Goal: Task Accomplishment & Management: Manage account settings

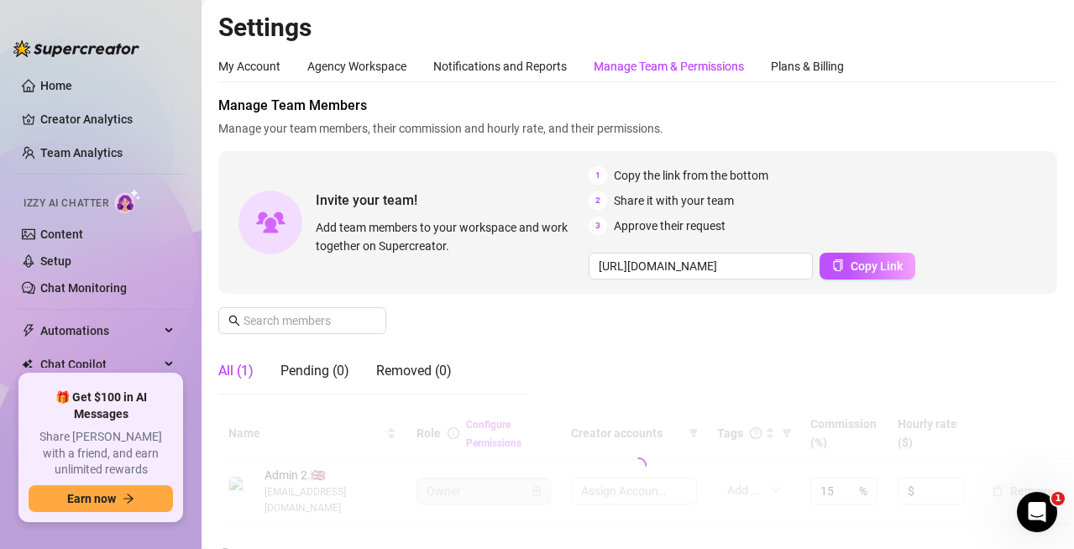
click at [651, 62] on div "Manage Team & Permissions" at bounding box center [669, 66] width 150 height 18
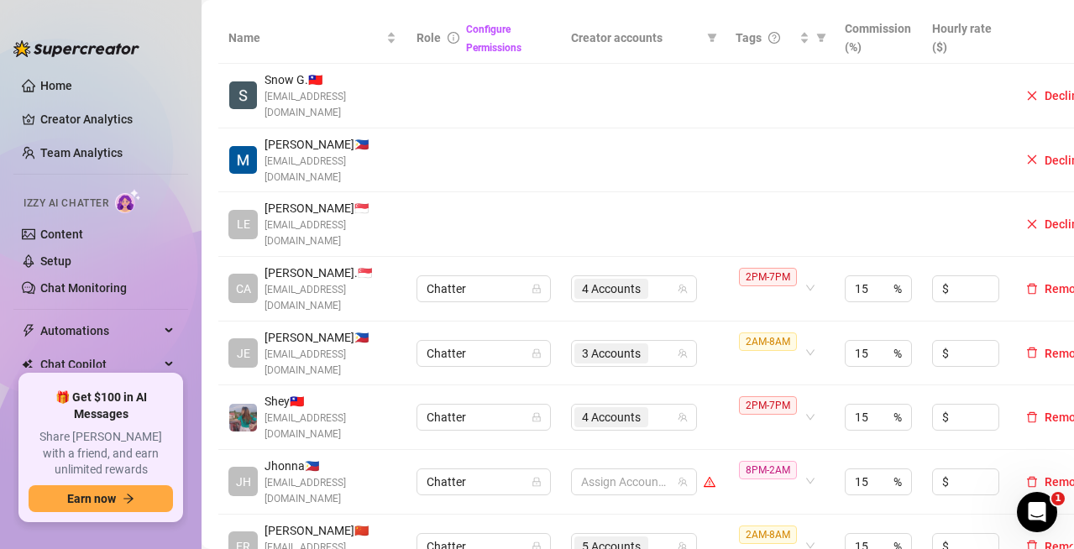
scroll to position [420, 0]
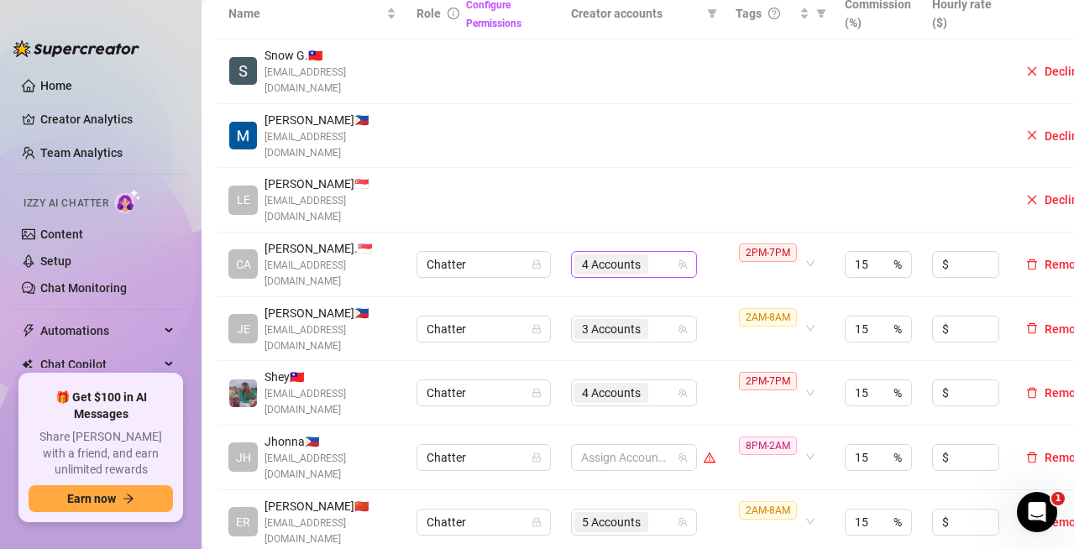
click at [667, 253] on div "4 Accounts" at bounding box center [625, 265] width 102 height 24
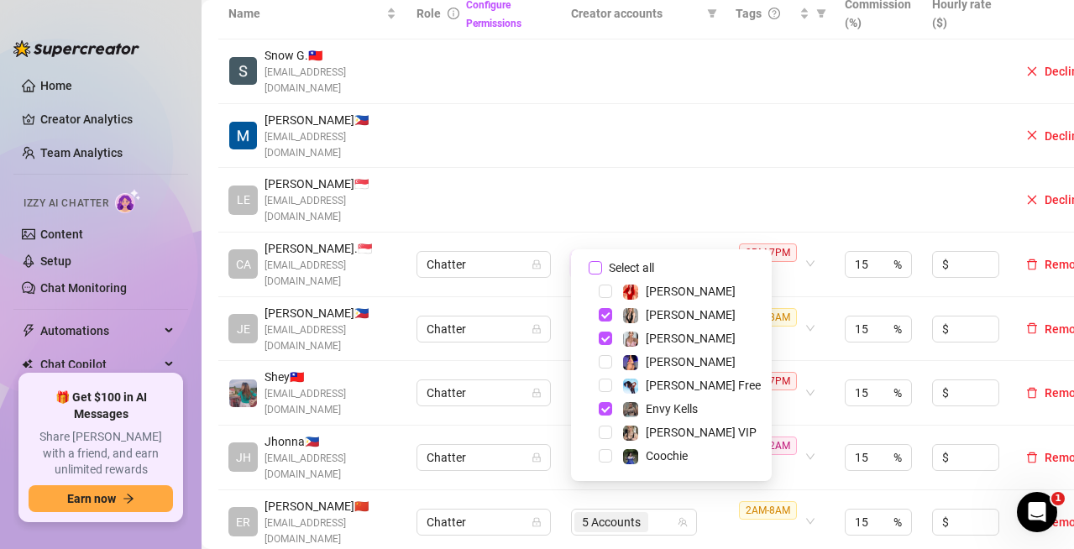
click at [594, 269] on input "Select all" at bounding box center [594, 267] width 13 height 13
checkbox input "false"
click at [650, 193] on td at bounding box center [643, 200] width 165 height 65
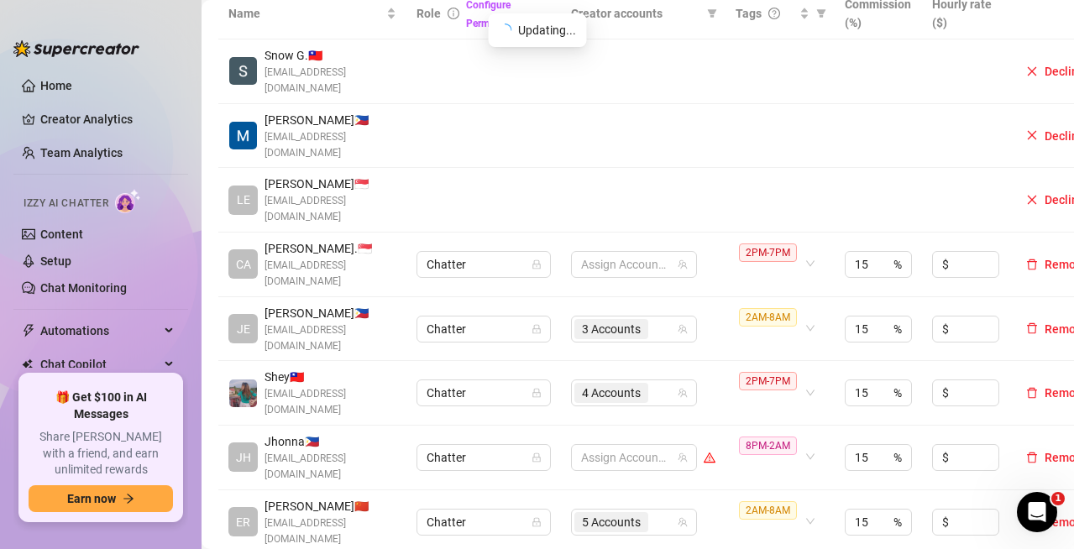
scroll to position [504, 0]
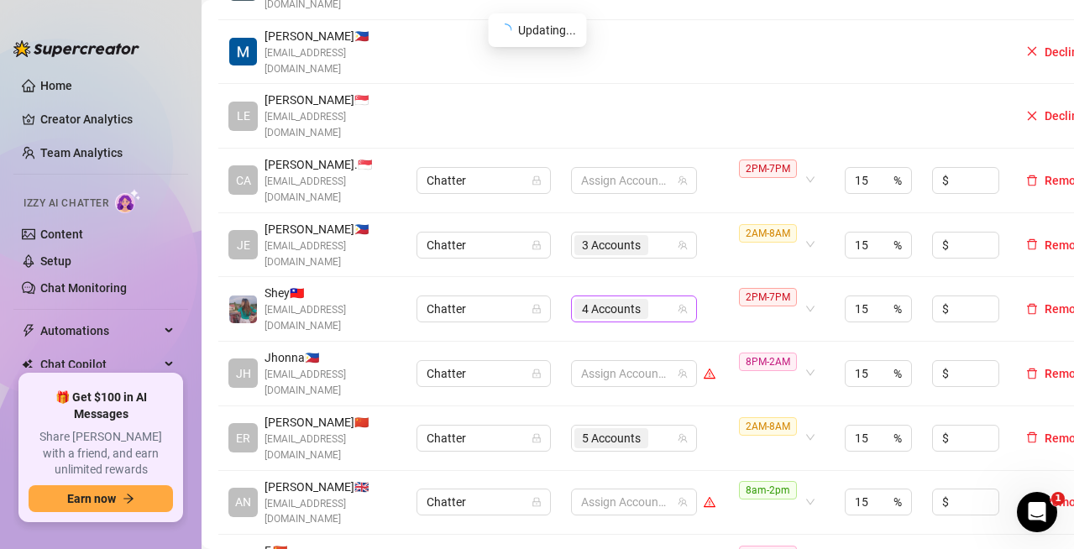
click at [658, 297] on div "4 Accounts" at bounding box center [625, 309] width 102 height 24
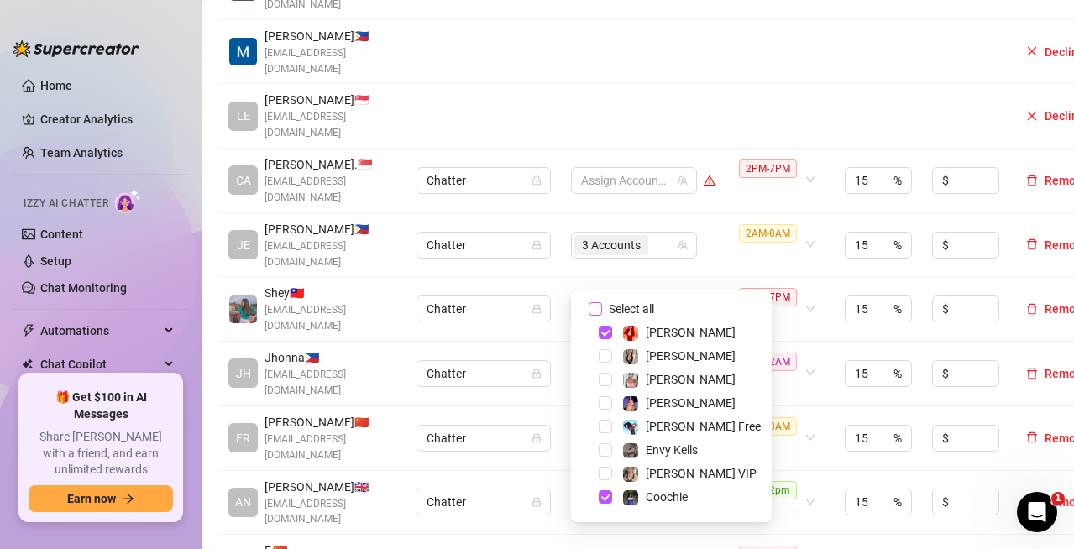
click at [598, 311] on input "Select all" at bounding box center [594, 308] width 13 height 13
checkbox input "false"
click at [707, 277] on td "Assign Accounts" at bounding box center [643, 309] width 165 height 65
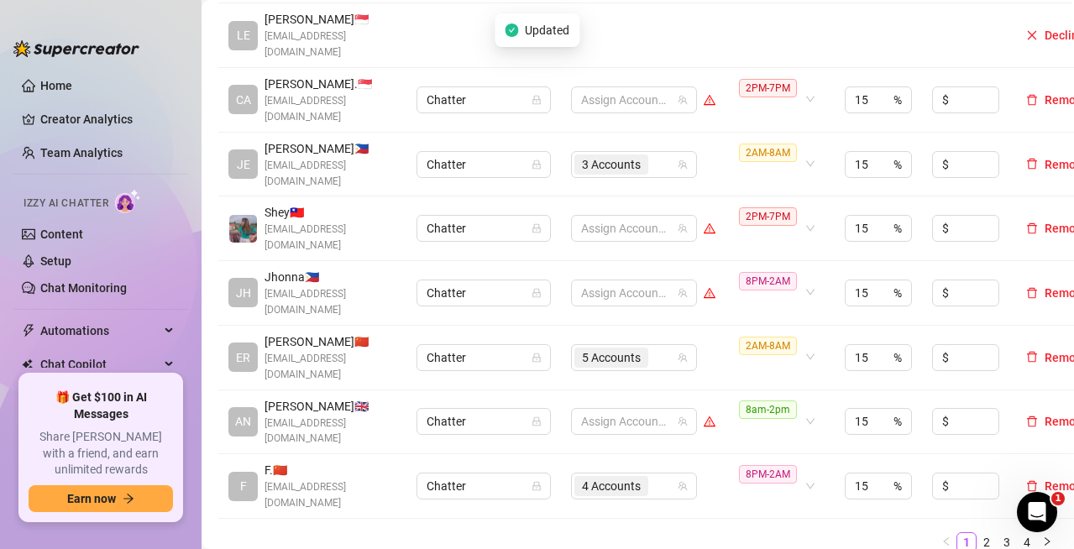
scroll to position [588, 0]
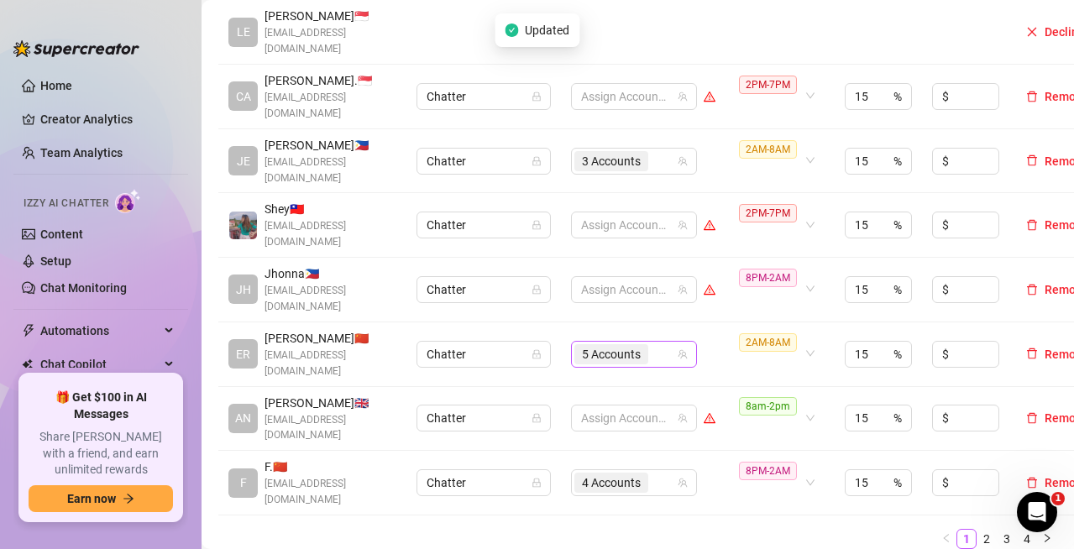
click at [670, 343] on div "5 Accounts" at bounding box center [625, 355] width 102 height 24
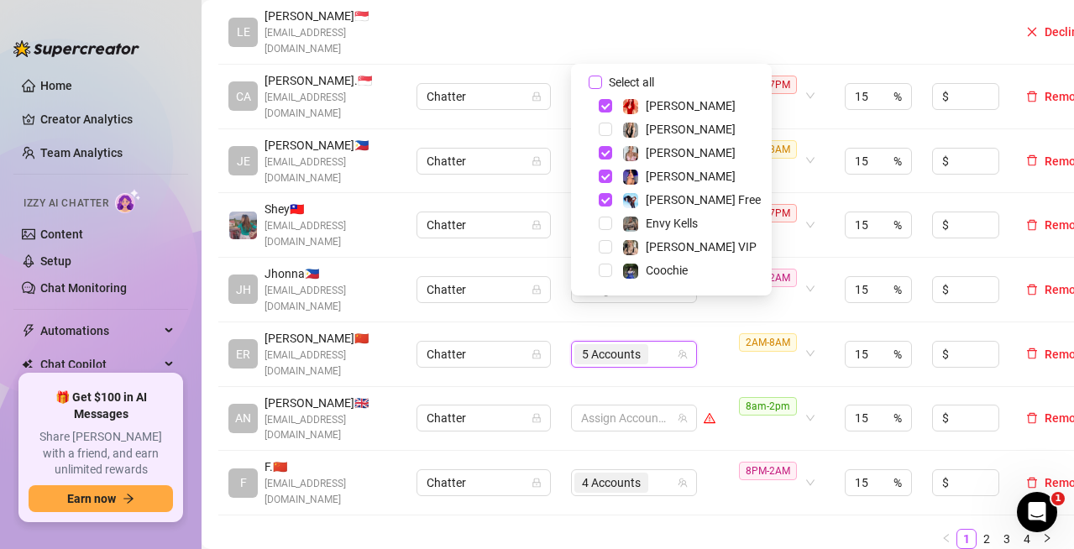
click at [594, 85] on input "Select all" at bounding box center [594, 82] width 13 height 13
checkbox input "false"
click at [700, 479] on div "Name Role Configure Permissions Creator accounts Tags Commission (%) Hourly rat…" at bounding box center [637, 184] width 839 height 729
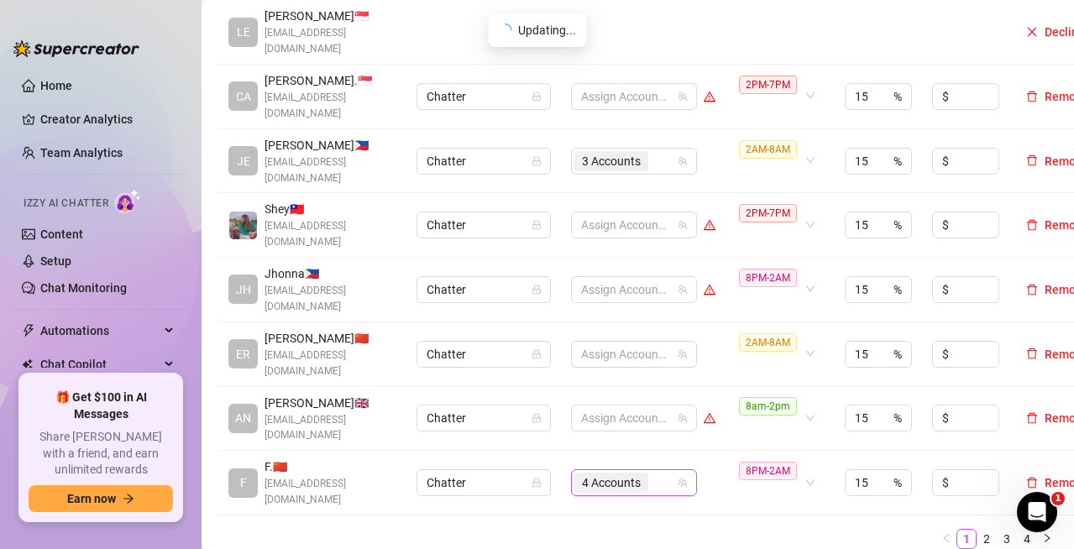
click at [661, 471] on div "4 Accounts" at bounding box center [625, 483] width 102 height 24
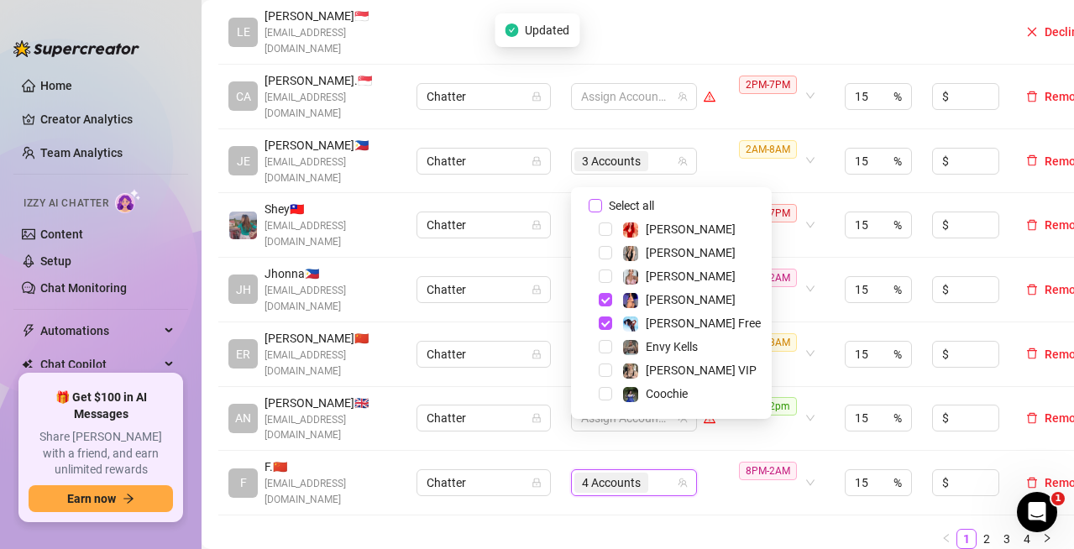
click at [594, 202] on input "Select all" at bounding box center [594, 205] width 13 height 13
click at [594, 201] on input "Select all" at bounding box center [594, 205] width 13 height 13
checkbox input "false"
click at [723, 463] on td "Assign Accounts" at bounding box center [643, 483] width 165 height 65
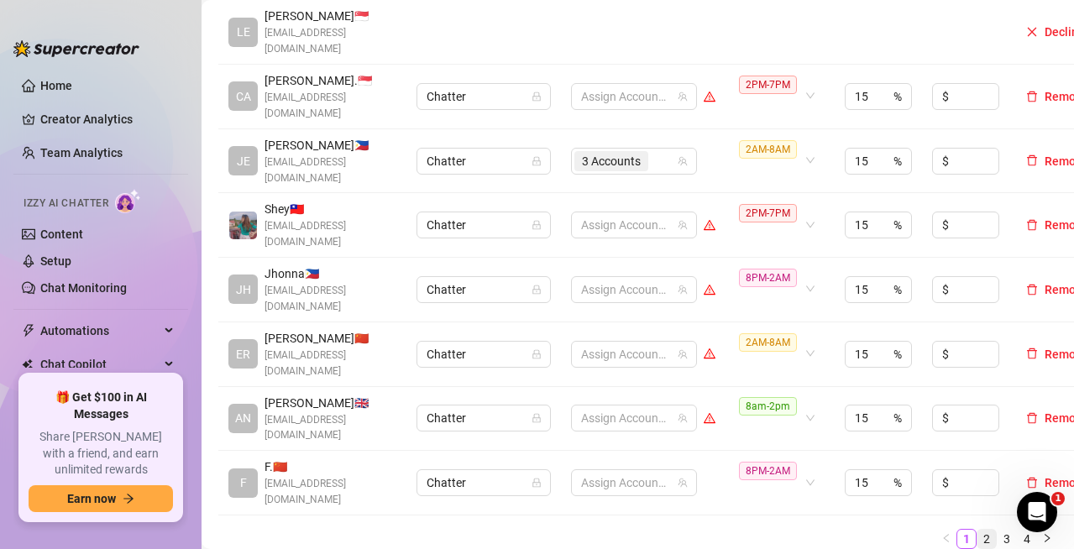
click at [977, 530] on link "2" at bounding box center [986, 539] width 18 height 18
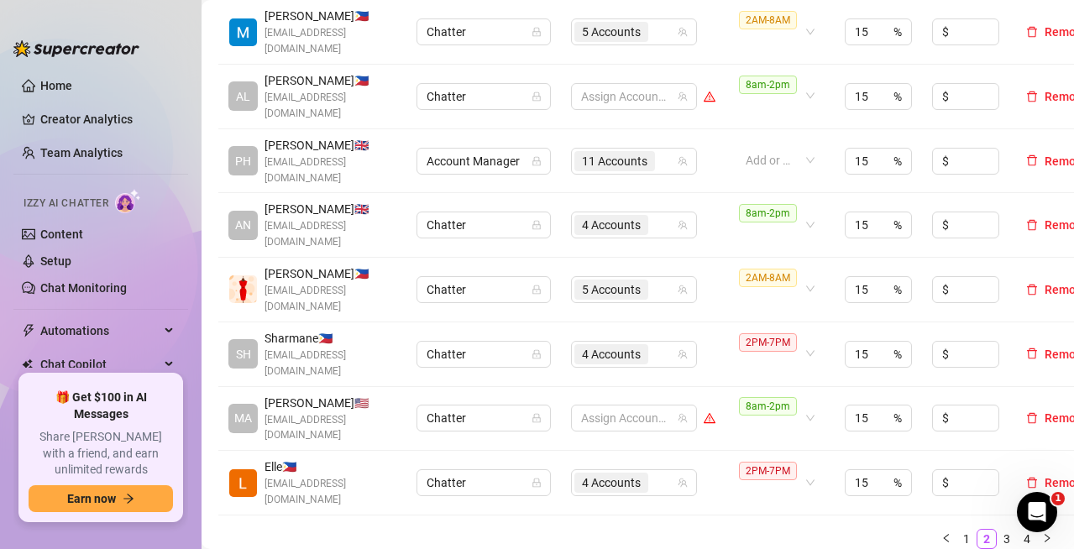
scroll to position [504, 0]
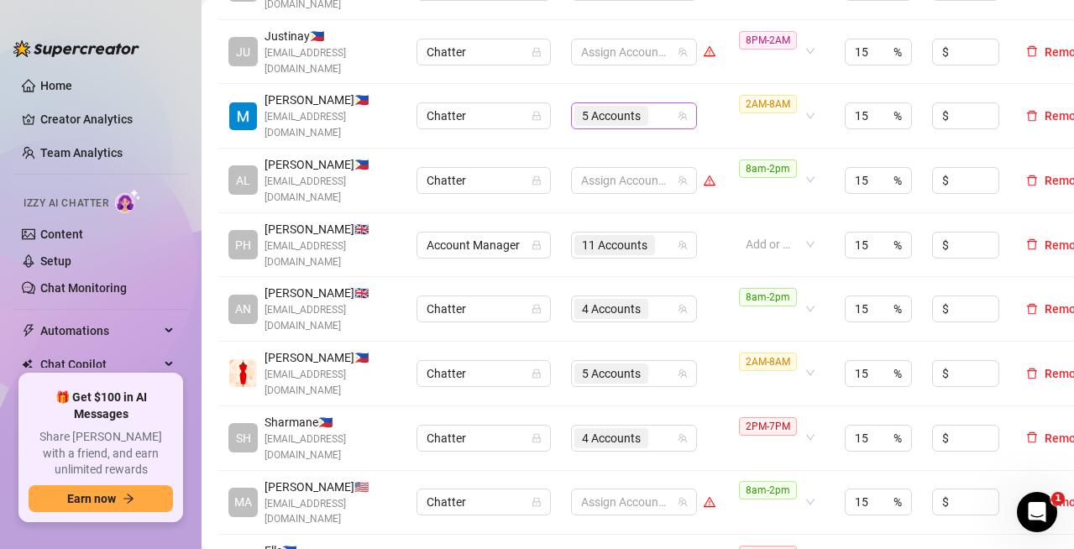
click at [654, 115] on input "search" at bounding box center [652, 116] width 3 height 20
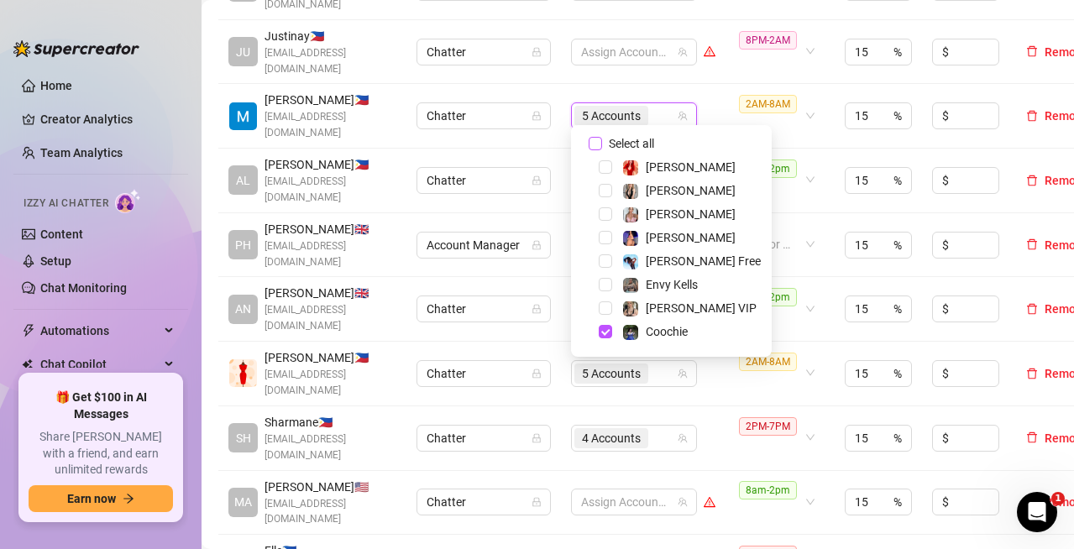
click at [595, 136] on label "Select all" at bounding box center [624, 143] width 72 height 18
click at [595, 137] on input "Select all" at bounding box center [594, 143] width 13 height 13
checkbox input "false"
click at [723, 98] on td "Assign Accounts" at bounding box center [643, 116] width 165 height 65
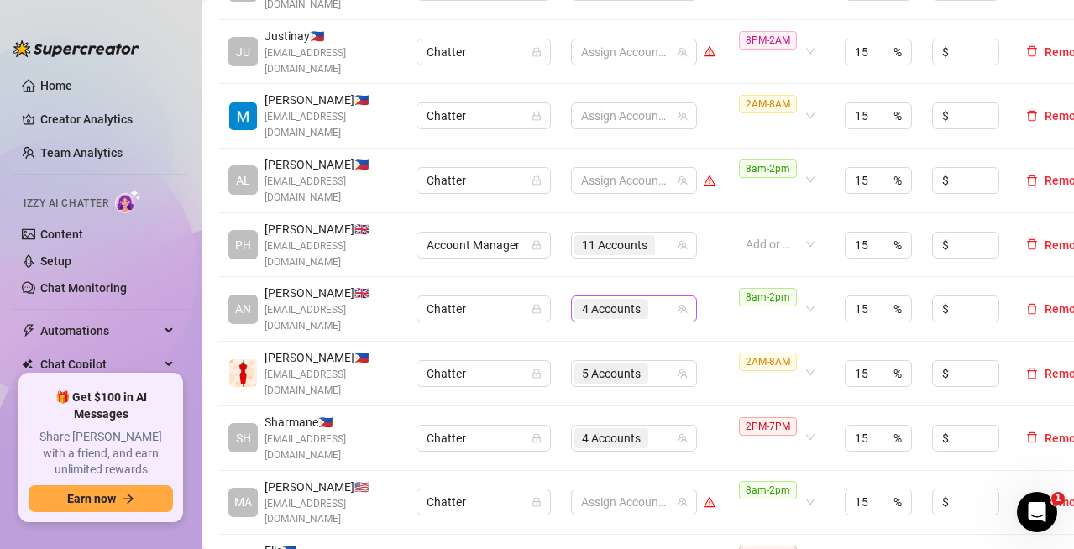
scroll to position [588, 0]
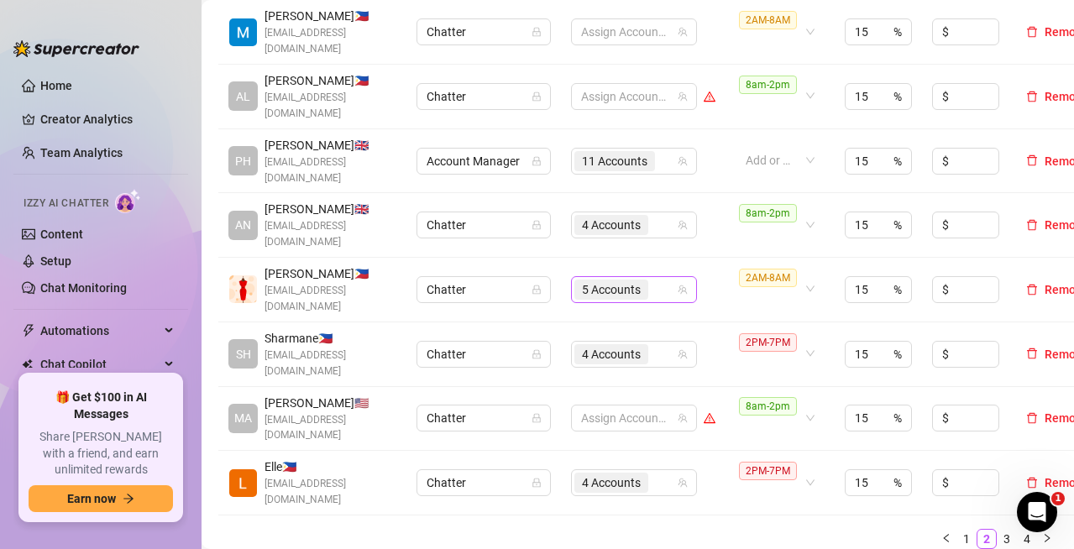
click at [656, 278] on div "5 Accounts" at bounding box center [625, 290] width 102 height 24
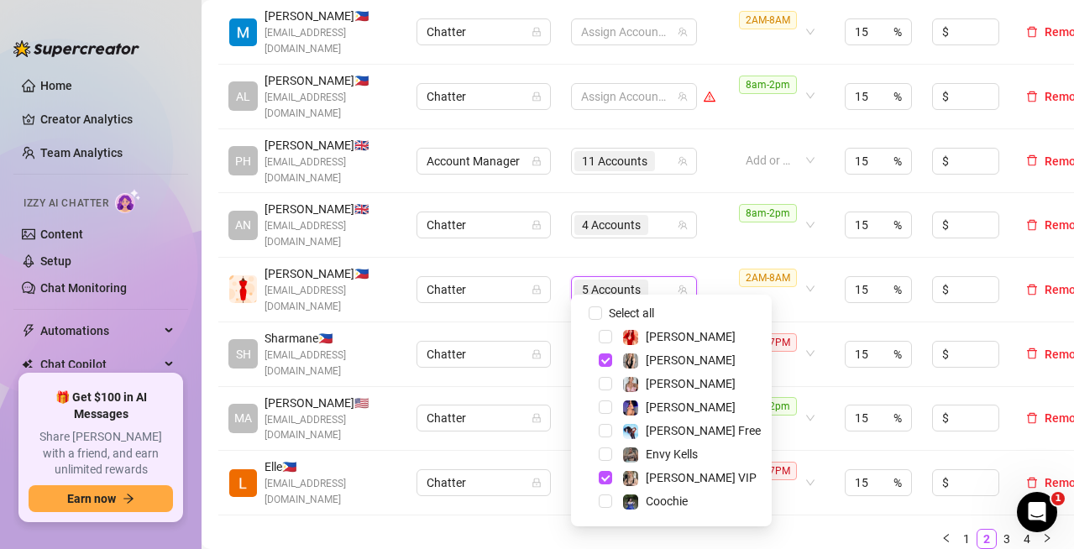
click at [703, 258] on td "5 Accounts" at bounding box center [643, 290] width 165 height 65
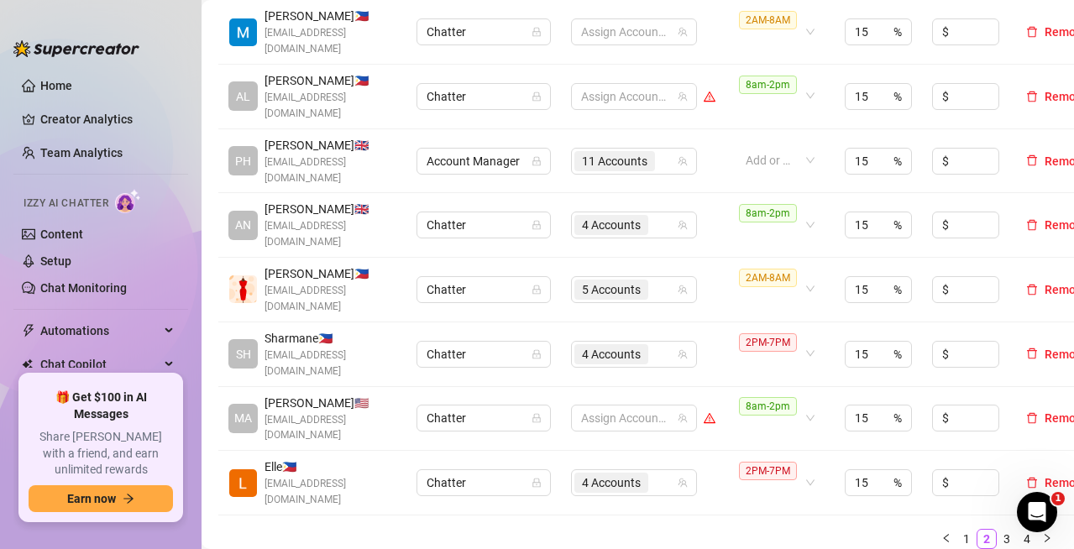
scroll to position [672, 0]
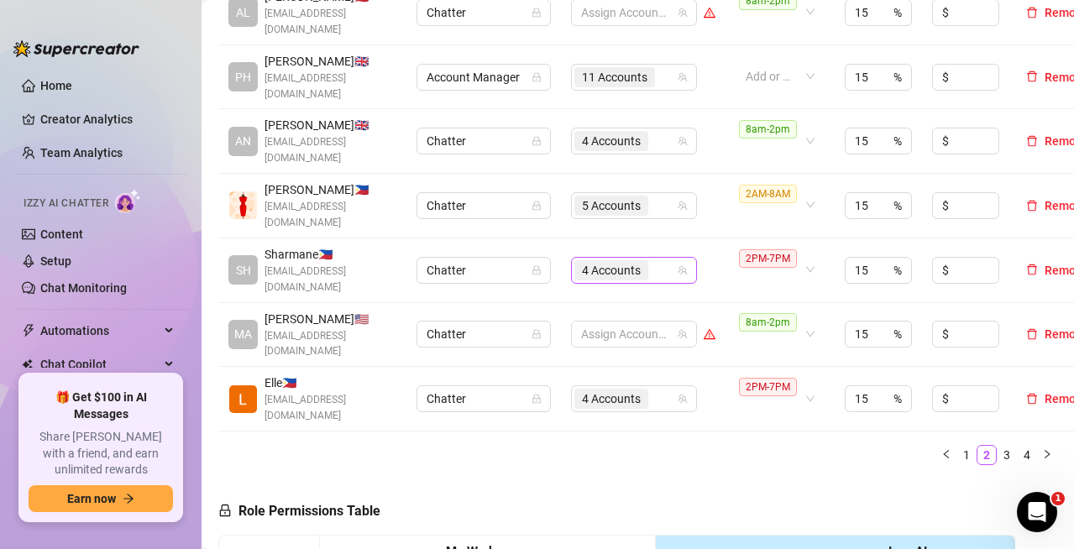
click at [665, 259] on div "4 Accounts" at bounding box center [625, 271] width 102 height 24
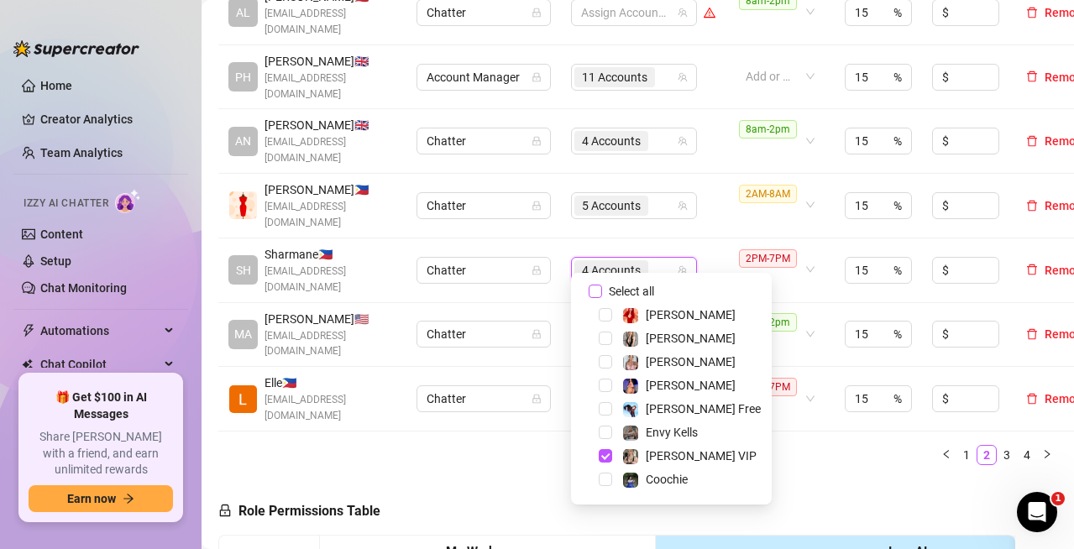
click at [594, 289] on input "Select all" at bounding box center [594, 291] width 13 height 13
checkbox input "false"
click at [793, 445] on div "Name Role Configure Permissions Creator accounts Tags Commission (%) Hourly rat…" at bounding box center [637, 107] width 839 height 742
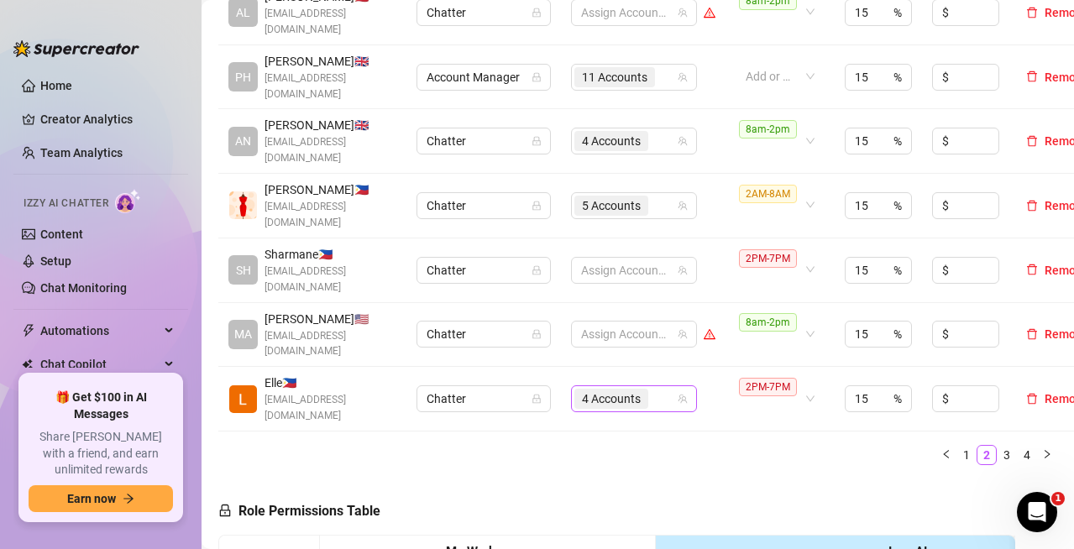
click at [655, 389] on input "search" at bounding box center [652, 399] width 3 height 20
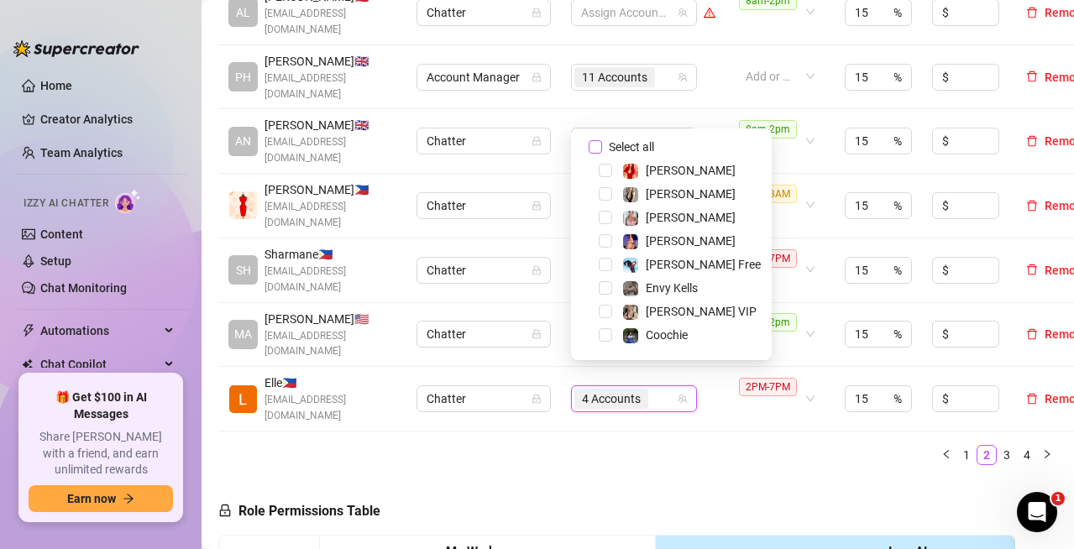
click at [595, 148] on input "Select all" at bounding box center [594, 146] width 13 height 13
click at [595, 147] on input "Select all" at bounding box center [594, 146] width 13 height 13
checkbox input "false"
click at [709, 444] on div "Name Role Configure Permissions Creator accounts Tags Commission (%) Hourly rat…" at bounding box center [637, 107] width 839 height 742
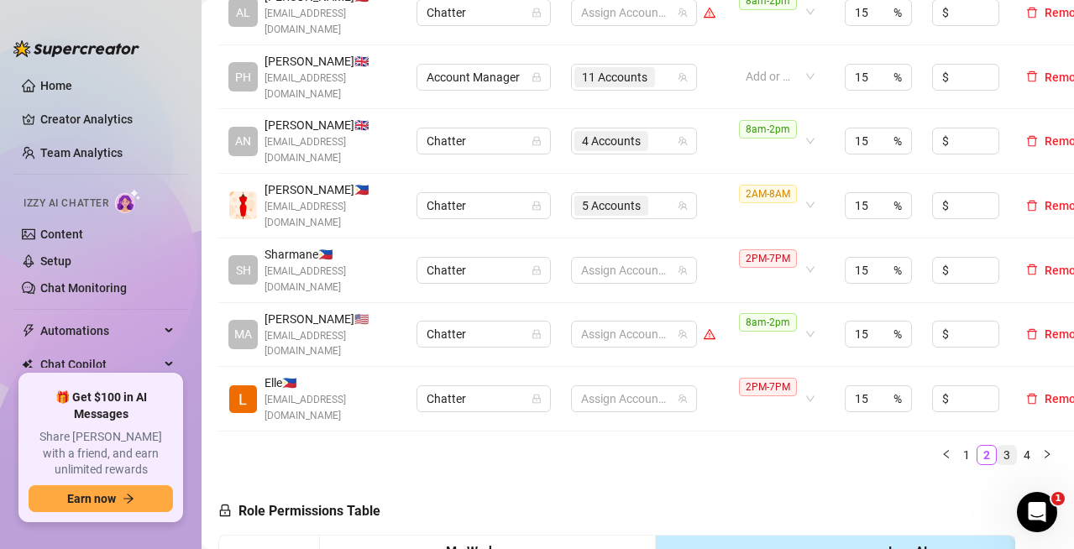
click at [997, 446] on link "3" at bounding box center [1006, 455] width 18 height 18
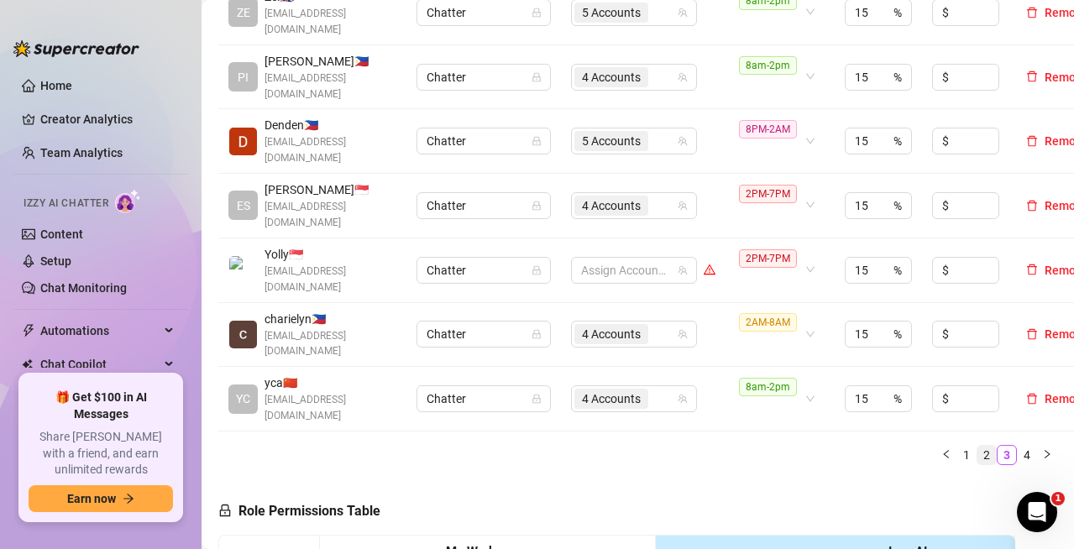
click at [977, 446] on link "2" at bounding box center [986, 455] width 18 height 18
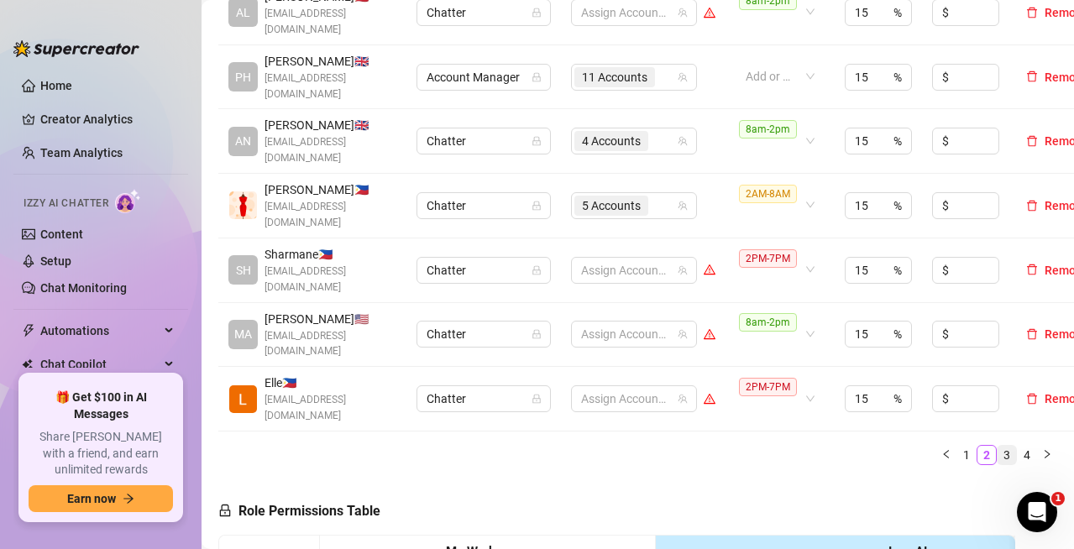
click at [997, 446] on link "3" at bounding box center [1006, 455] width 18 height 18
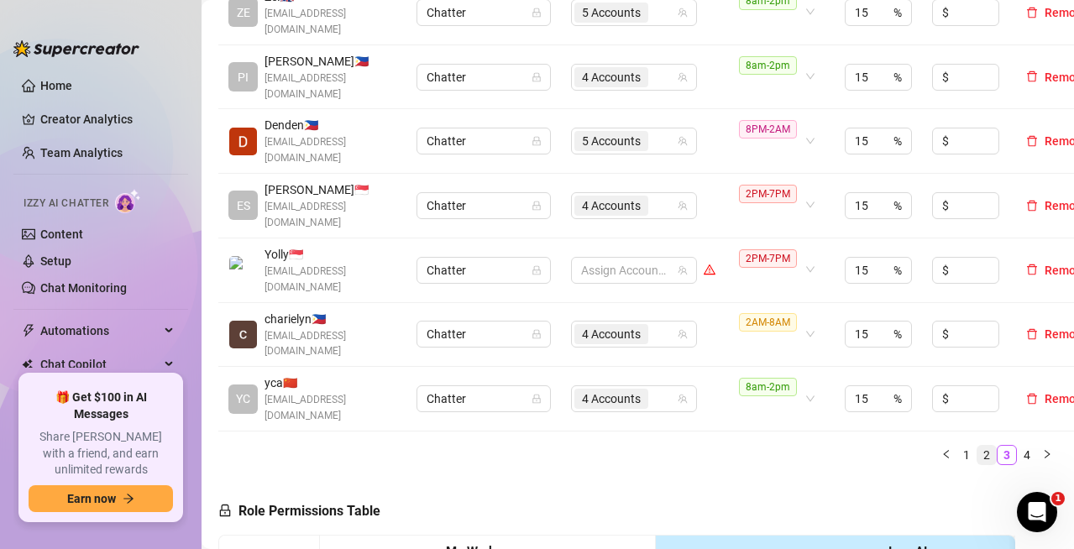
click at [977, 446] on link "2" at bounding box center [986, 455] width 18 height 18
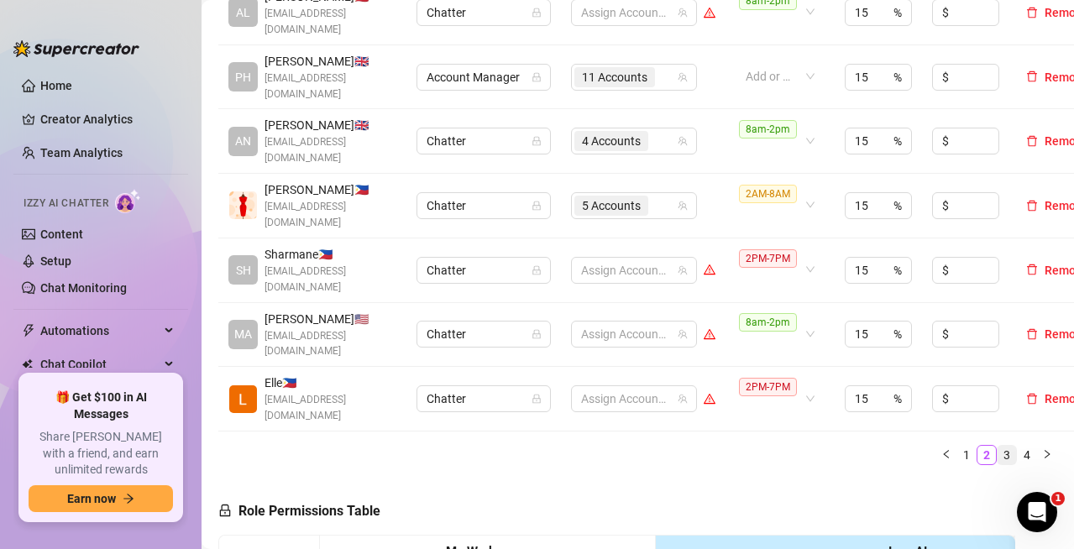
click at [997, 446] on link "3" at bounding box center [1006, 455] width 18 height 18
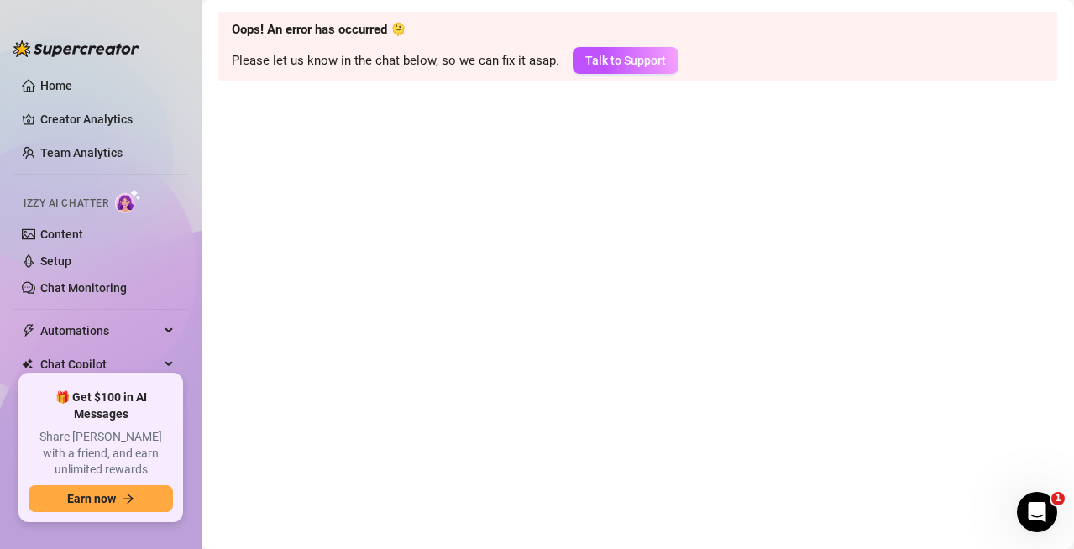
scroll to position [0, 0]
click at [166, 364] on icon at bounding box center [170, 364] width 8 height 0
click at [71, 151] on link "Team Analytics" at bounding box center [81, 152] width 82 height 13
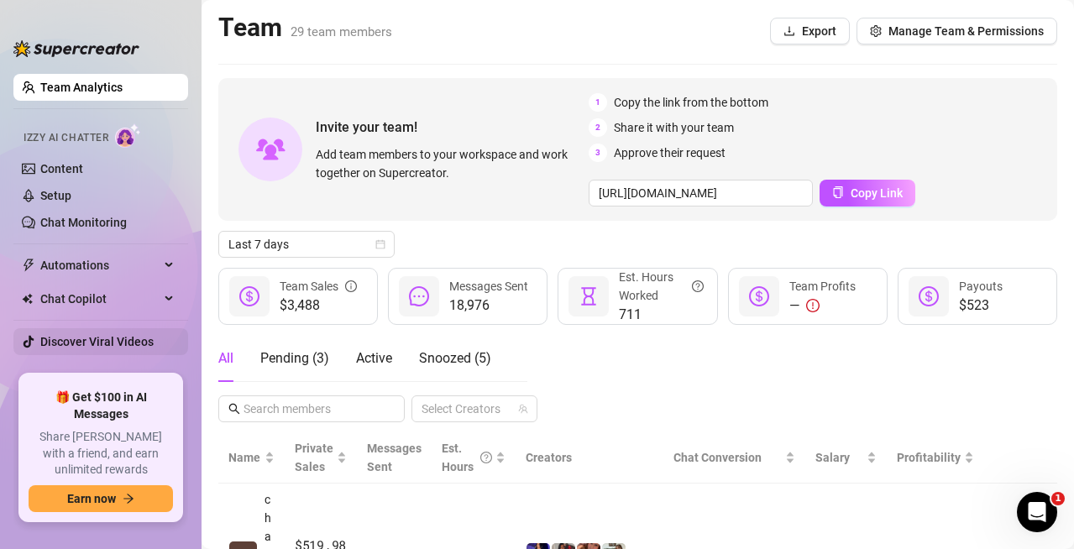
scroll to position [76, 0]
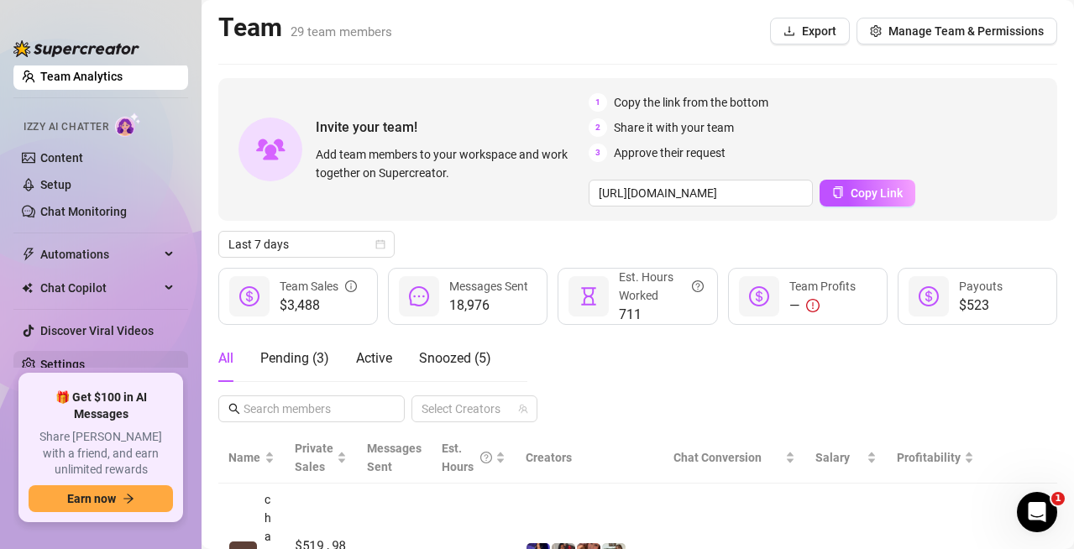
click at [85, 358] on link "Settings" at bounding box center [62, 364] width 44 height 13
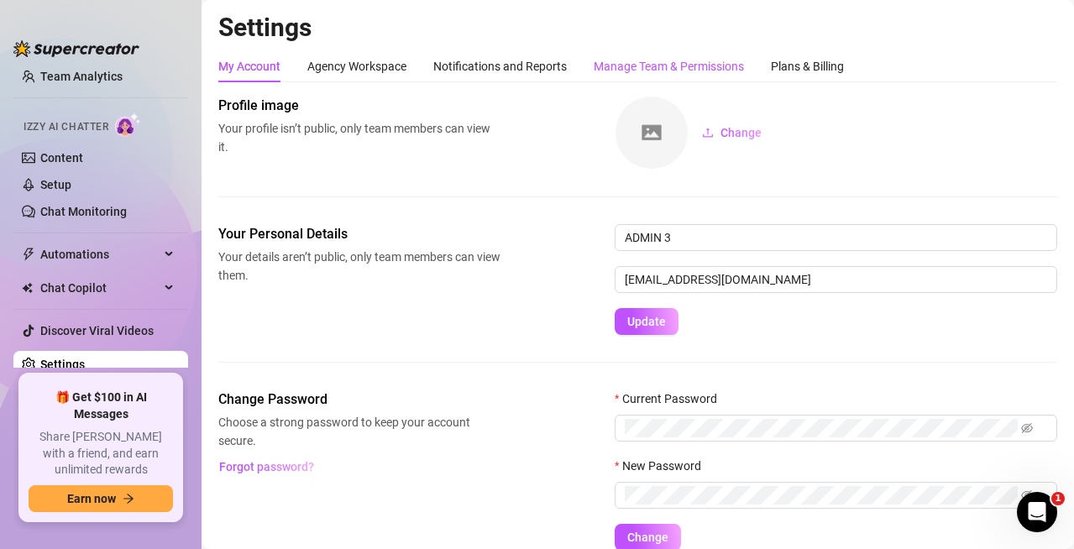
click at [691, 75] on div "Manage Team & Permissions" at bounding box center [669, 66] width 150 height 18
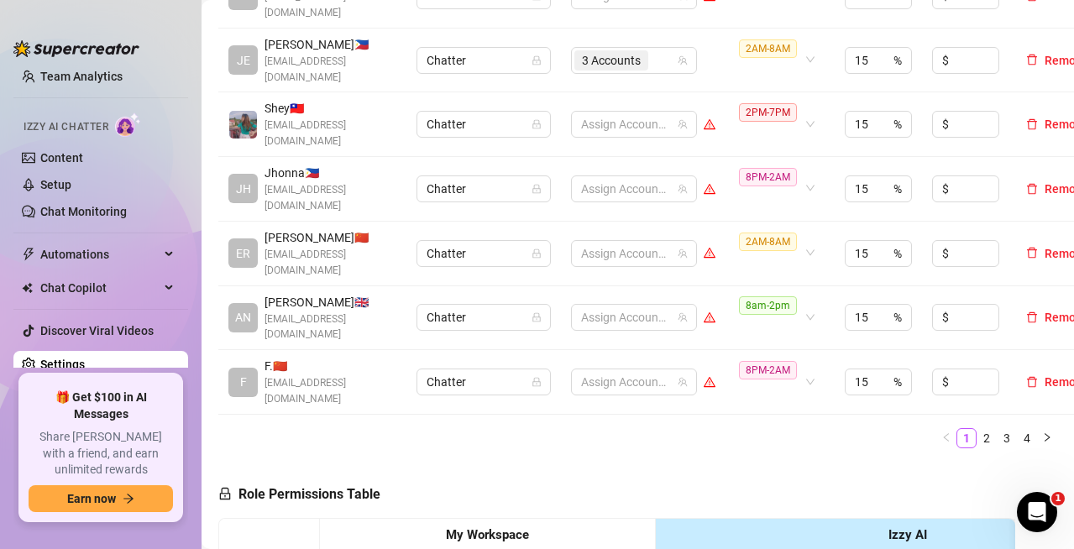
scroll to position [756, 0]
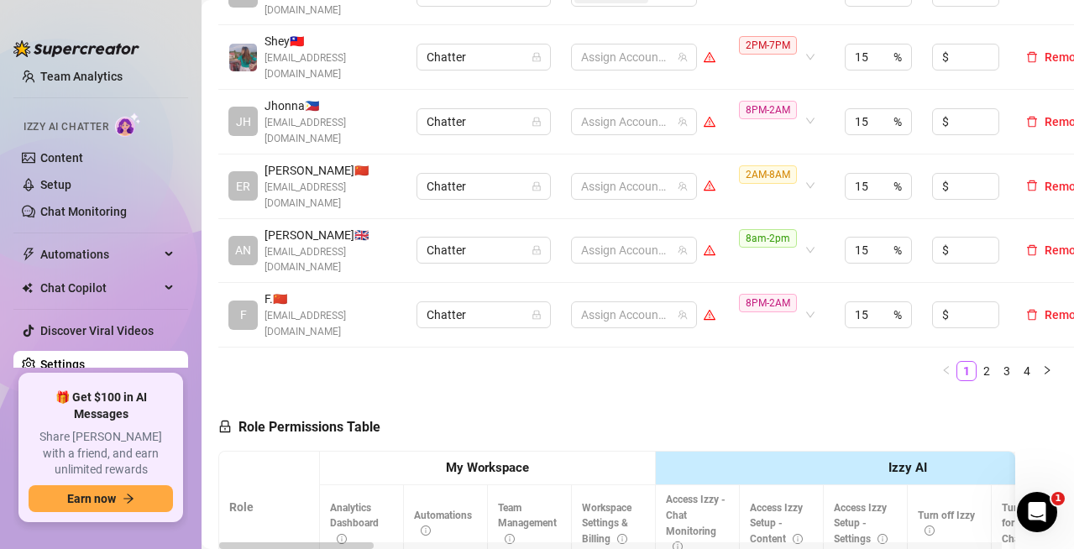
click at [997, 362] on link "3" at bounding box center [1006, 371] width 18 height 18
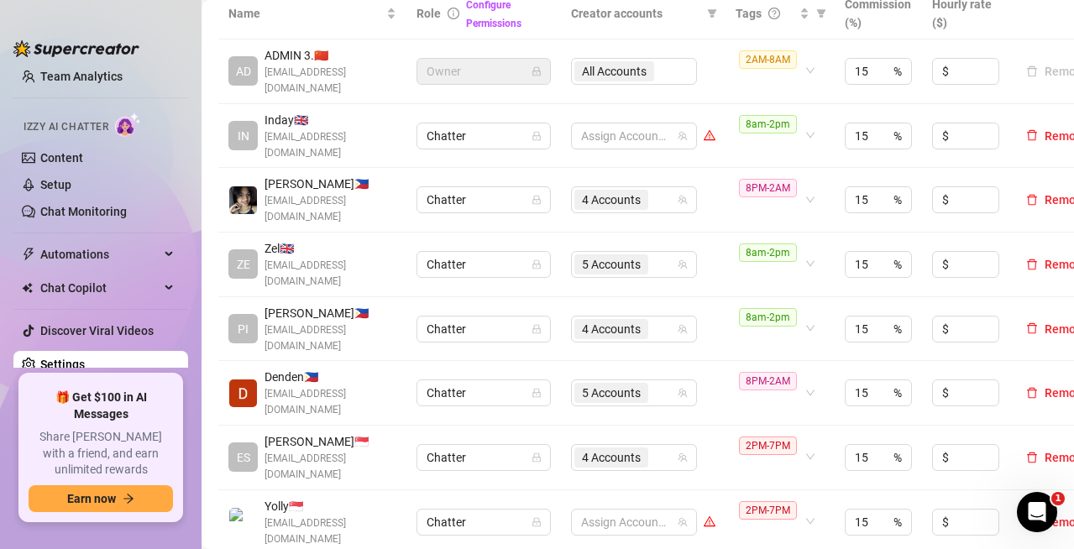
scroll to position [336, 0]
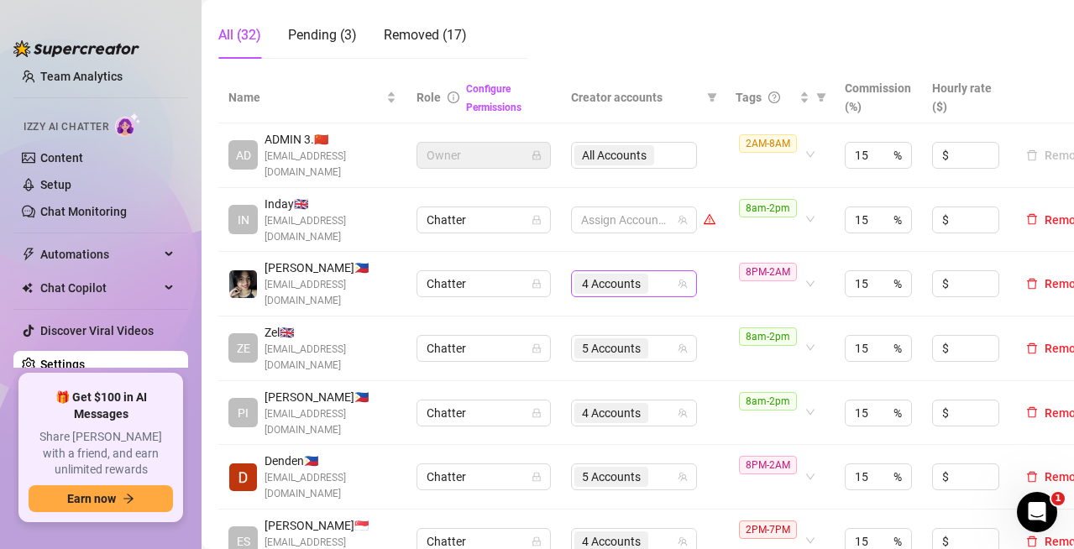
click at [655, 274] on input "search" at bounding box center [652, 284] width 3 height 20
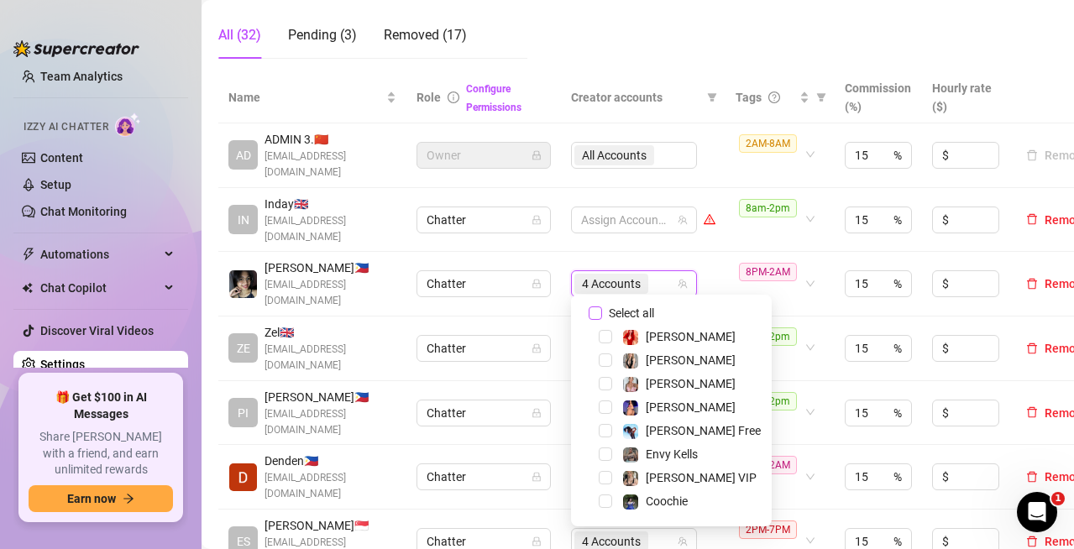
click at [599, 311] on input "Select all" at bounding box center [594, 312] width 13 height 13
checkbox input "false"
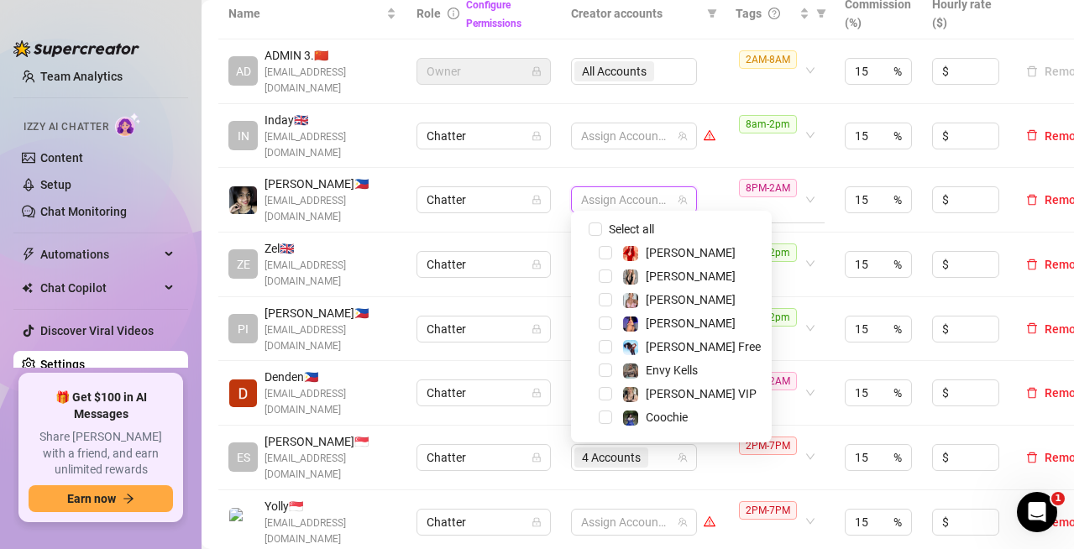
scroll to position [84, 0]
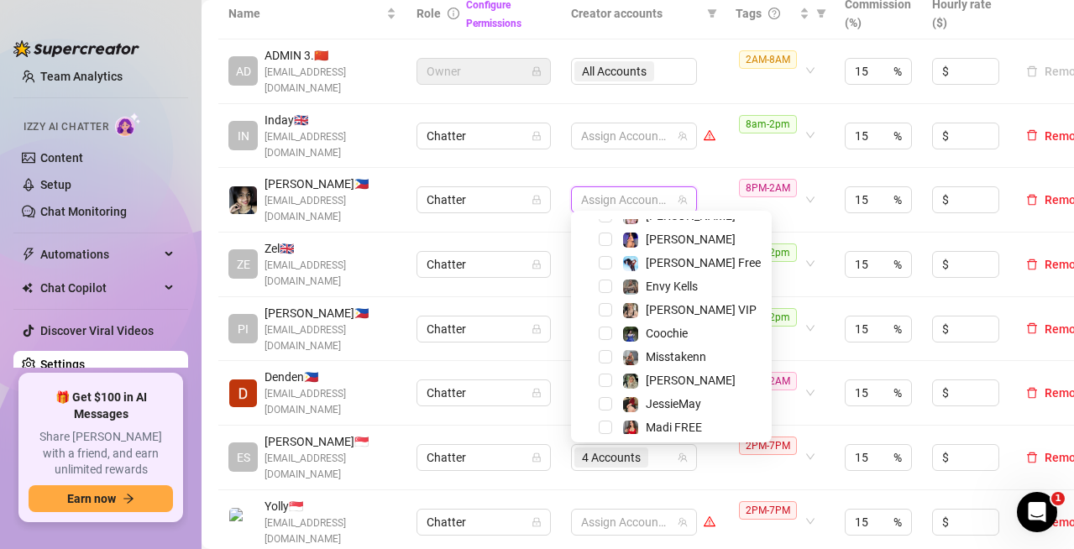
click at [725, 175] on td "8PM-2AM" at bounding box center [779, 200] width 109 height 65
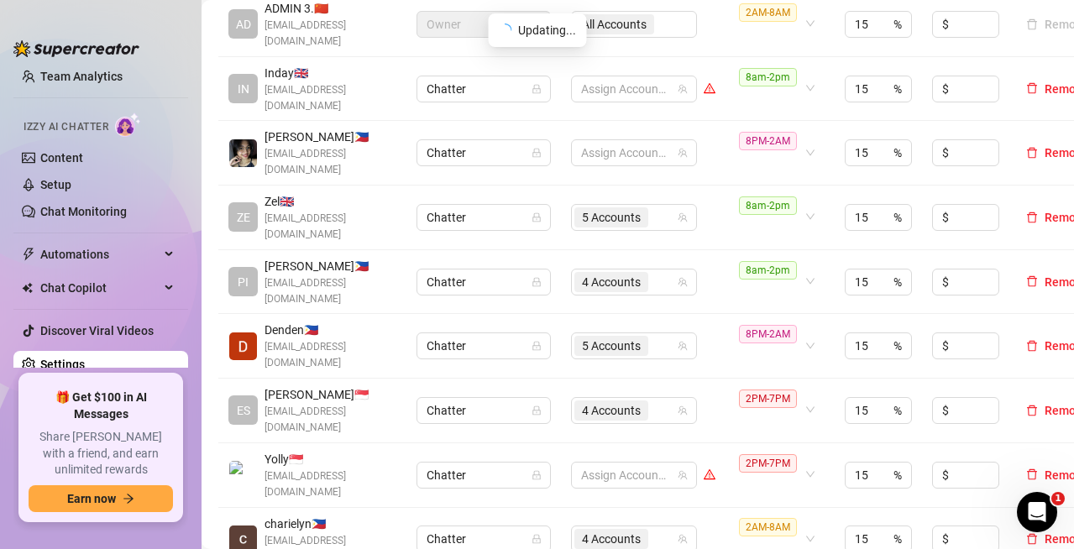
scroll to position [504, 0]
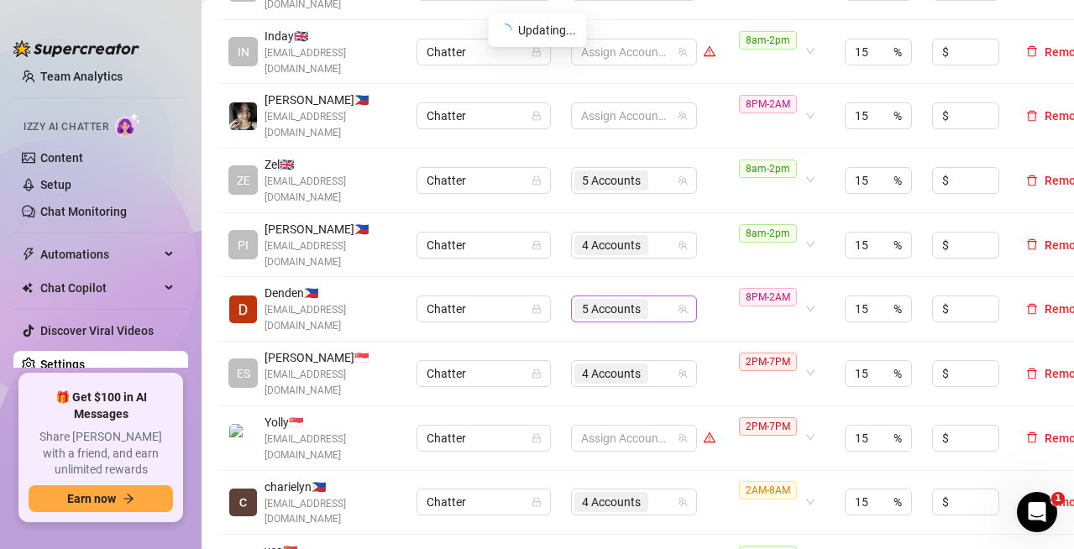
click at [654, 299] on input "search" at bounding box center [652, 309] width 3 height 20
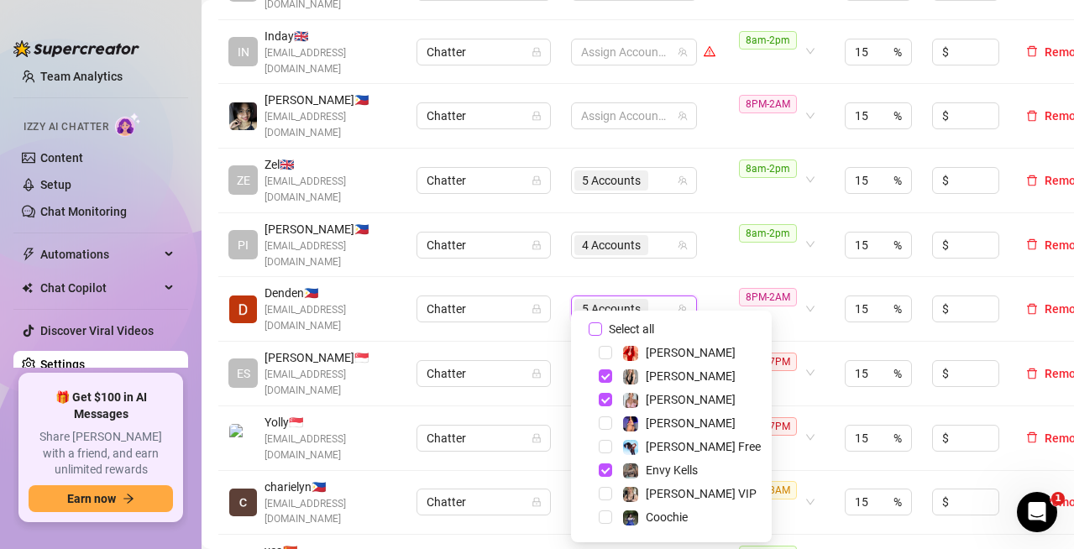
click at [594, 322] on input "Select all" at bounding box center [594, 328] width 13 height 13
click at [594, 323] on input "Select all" at bounding box center [594, 328] width 13 height 13
checkbox input "false"
click at [707, 277] on td "Assign Accounts" at bounding box center [643, 309] width 165 height 65
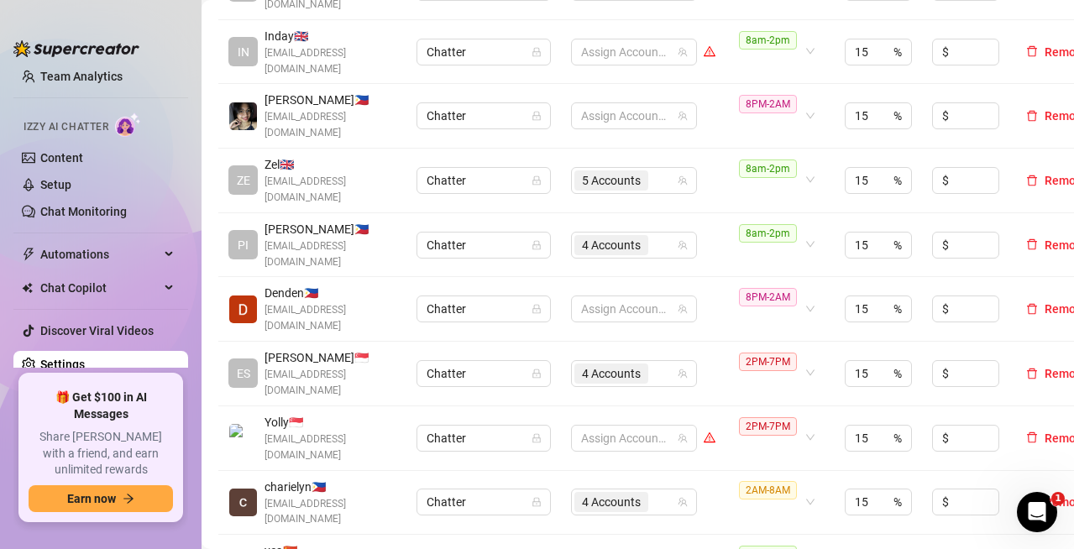
scroll to position [588, 0]
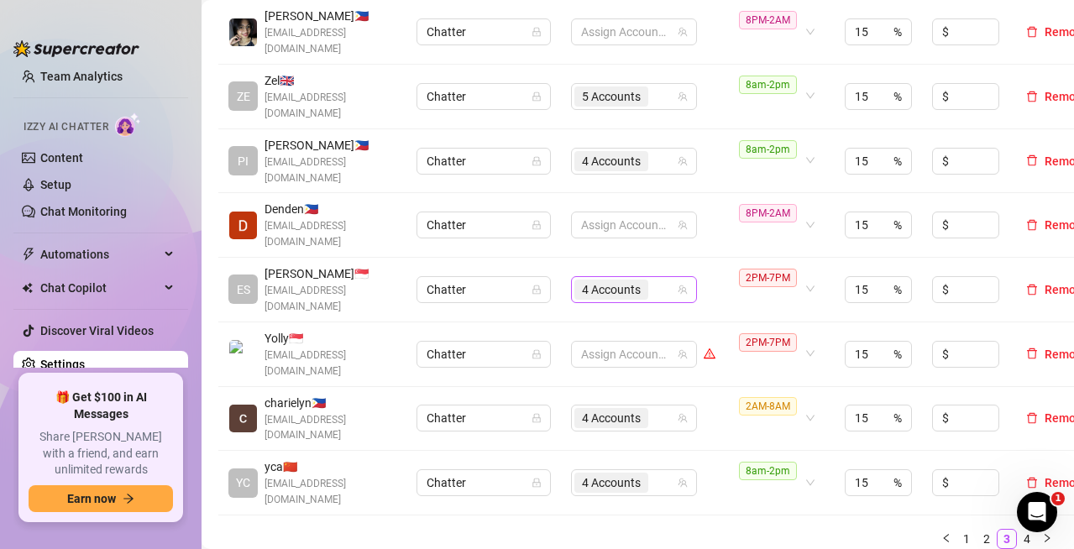
click at [658, 278] on div "4 Accounts" at bounding box center [625, 290] width 102 height 24
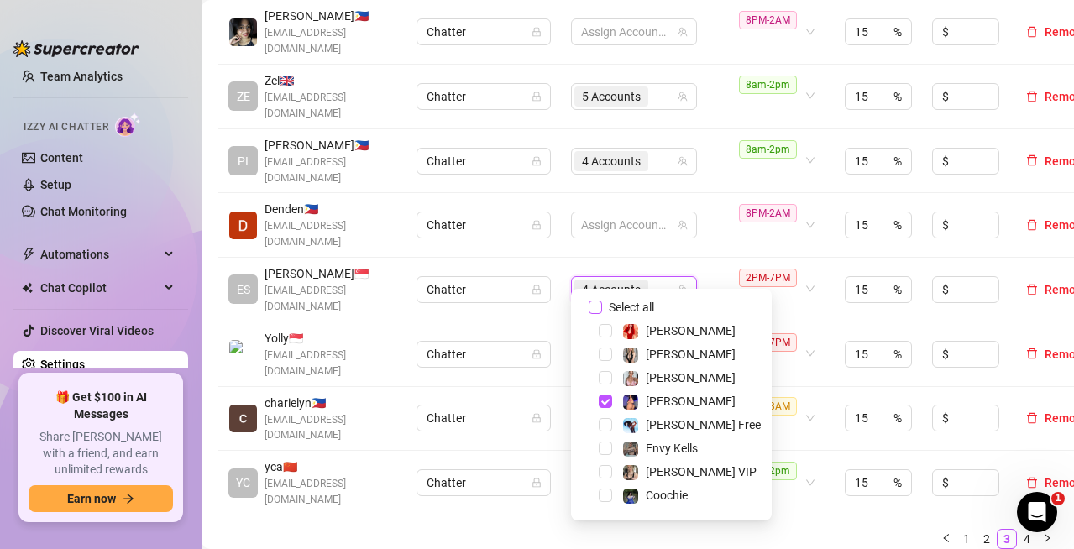
click at [599, 308] on input "Select all" at bounding box center [594, 307] width 13 height 13
checkbox input "false"
click at [727, 232] on td "8PM-2AM" at bounding box center [779, 225] width 109 height 65
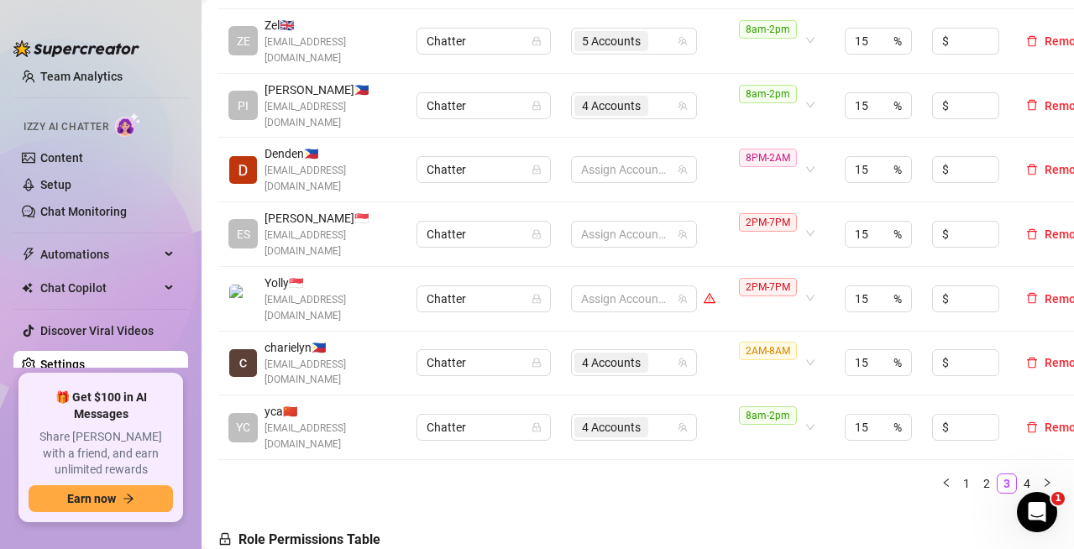
scroll to position [672, 0]
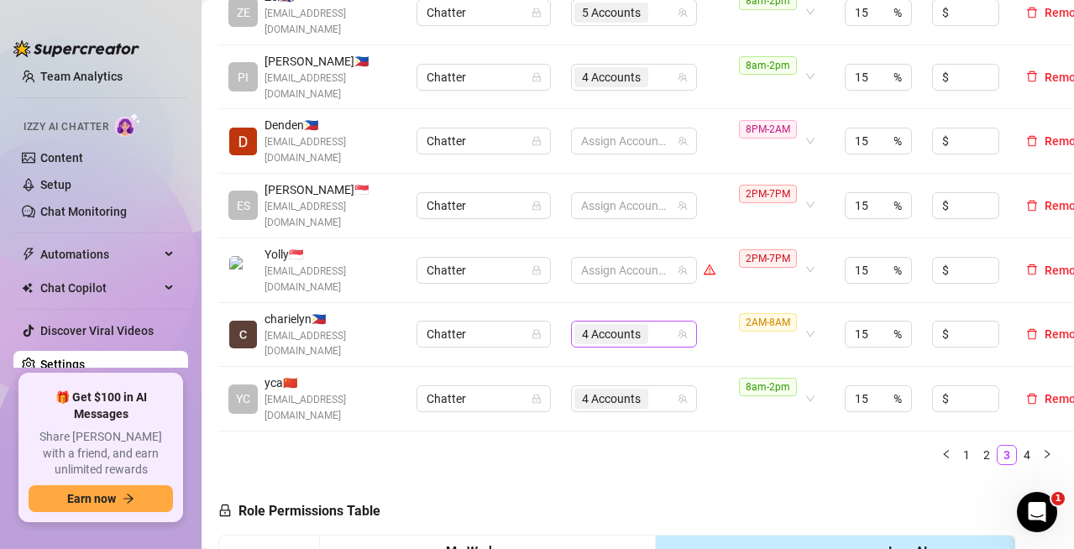
click at [660, 322] on div "4 Accounts" at bounding box center [625, 334] width 102 height 24
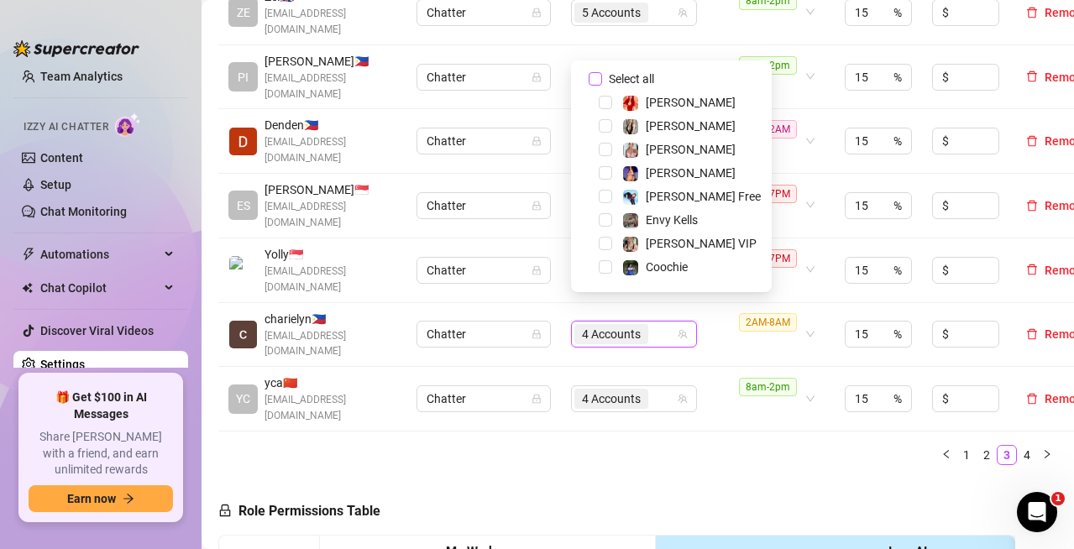
click at [593, 79] on input "Select all" at bounding box center [594, 78] width 13 height 13
checkbox input "false"
click at [746, 445] on ul "1 2 3 4" at bounding box center [637, 455] width 839 height 20
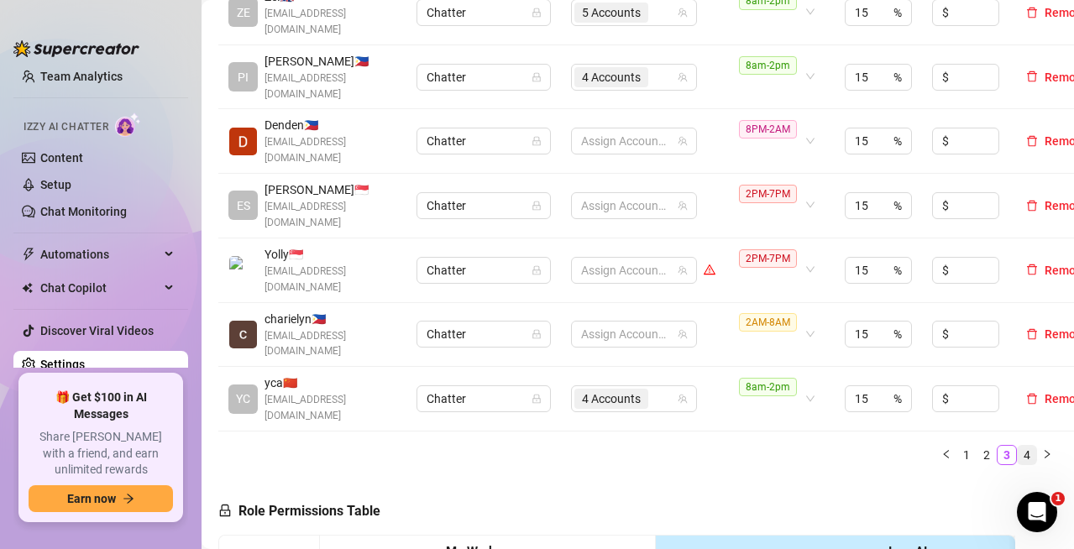
click at [1017, 446] on link "4" at bounding box center [1026, 455] width 18 height 18
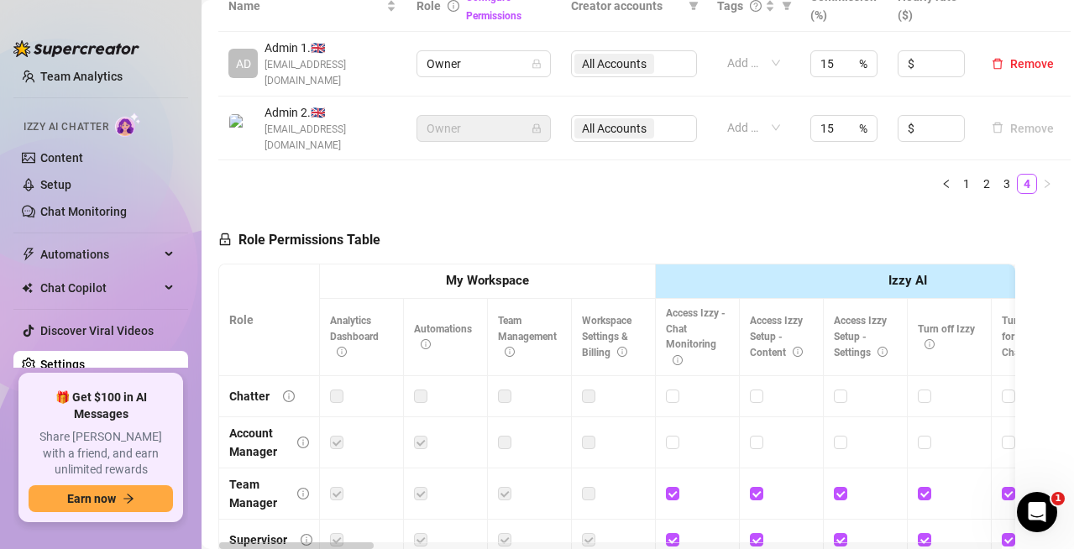
scroll to position [379, 0]
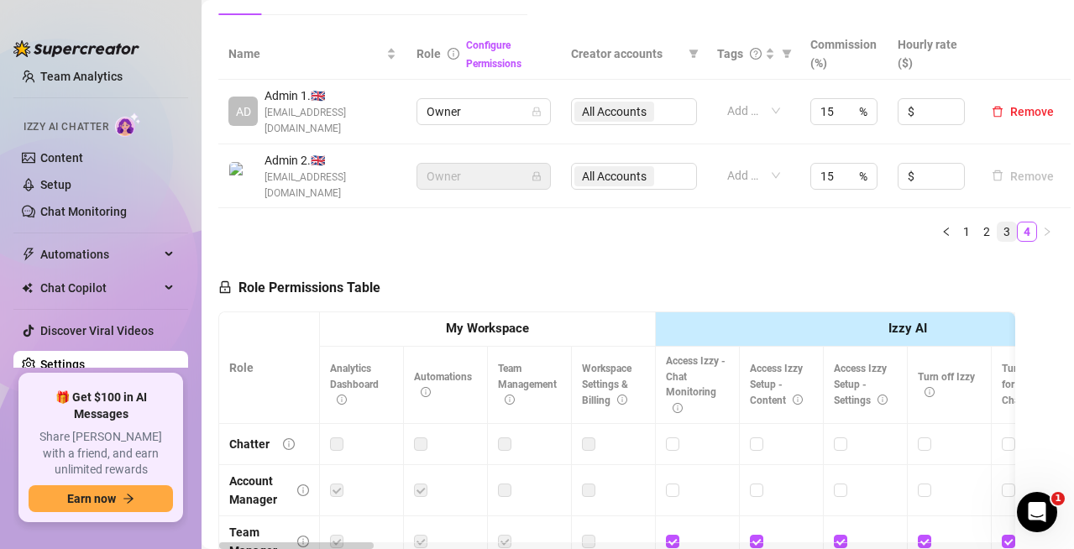
click at [997, 222] on link "3" at bounding box center [1006, 231] width 18 height 18
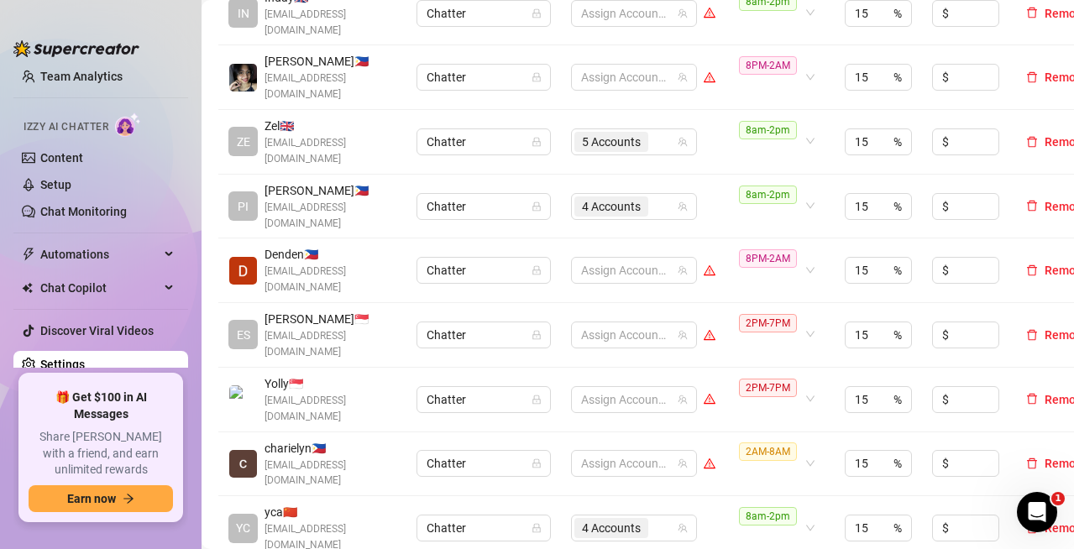
scroll to position [631, 0]
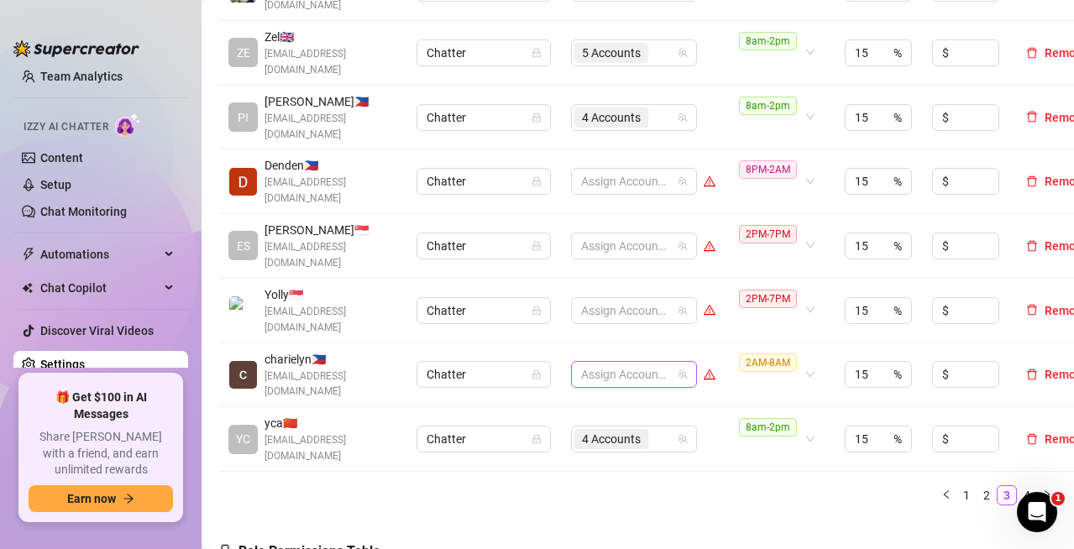
click at [622, 363] on div at bounding box center [625, 375] width 102 height 24
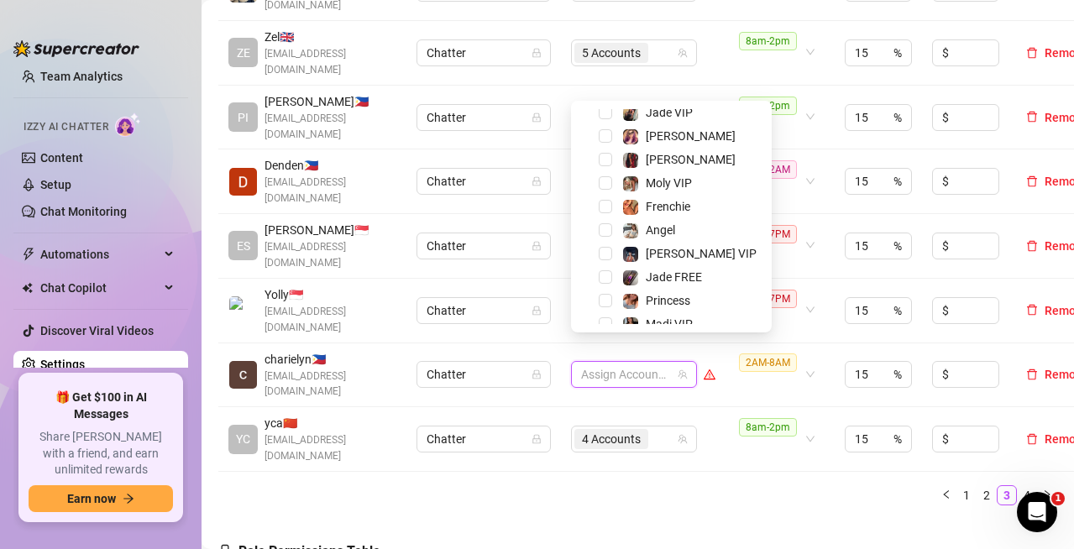
scroll to position [326, 0]
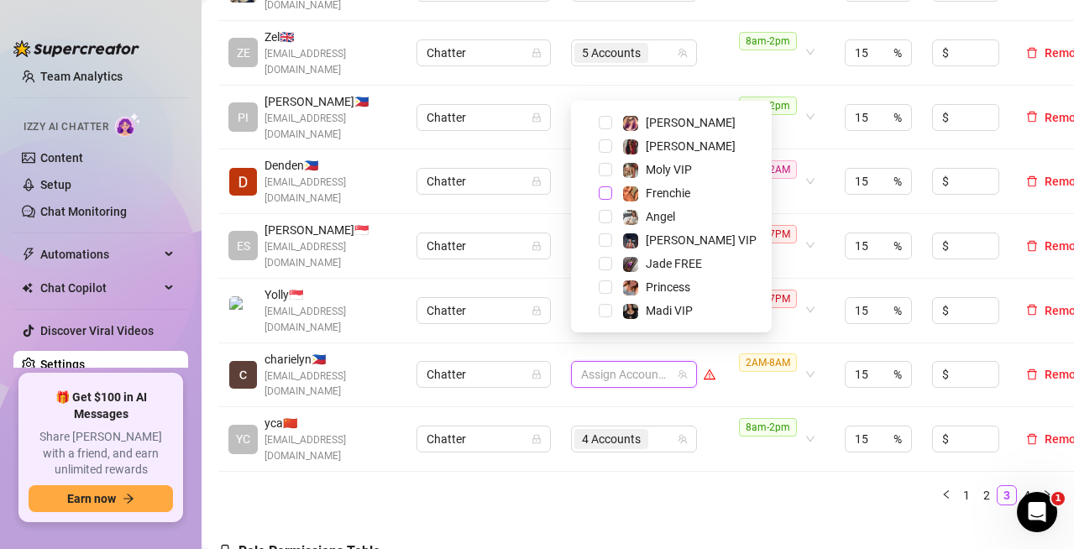
click at [604, 196] on span "Select tree node" at bounding box center [605, 192] width 13 height 13
click at [682, 440] on td "4 Accounts" at bounding box center [643, 439] width 165 height 65
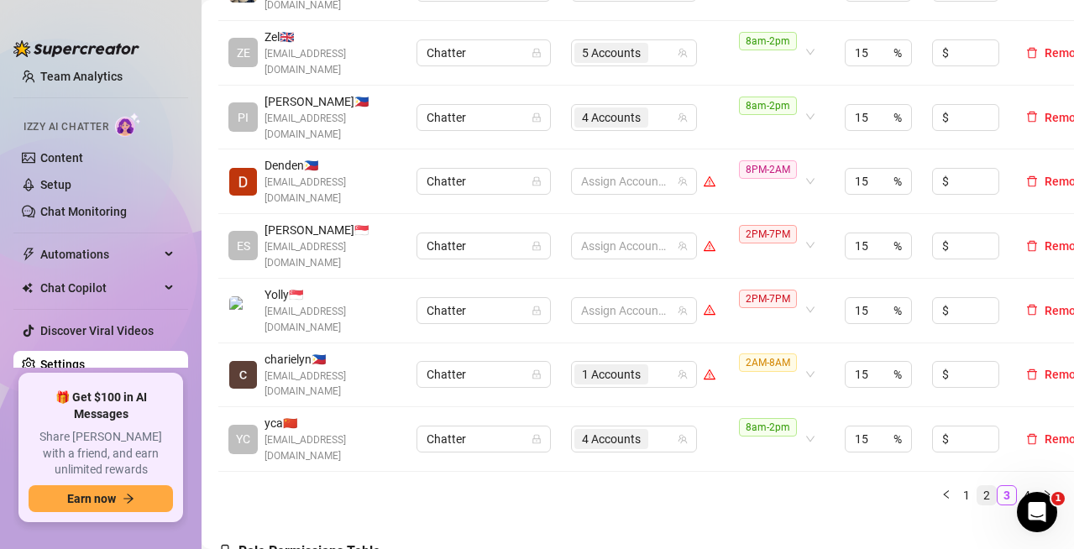
click at [977, 486] on link "2" at bounding box center [986, 495] width 18 height 18
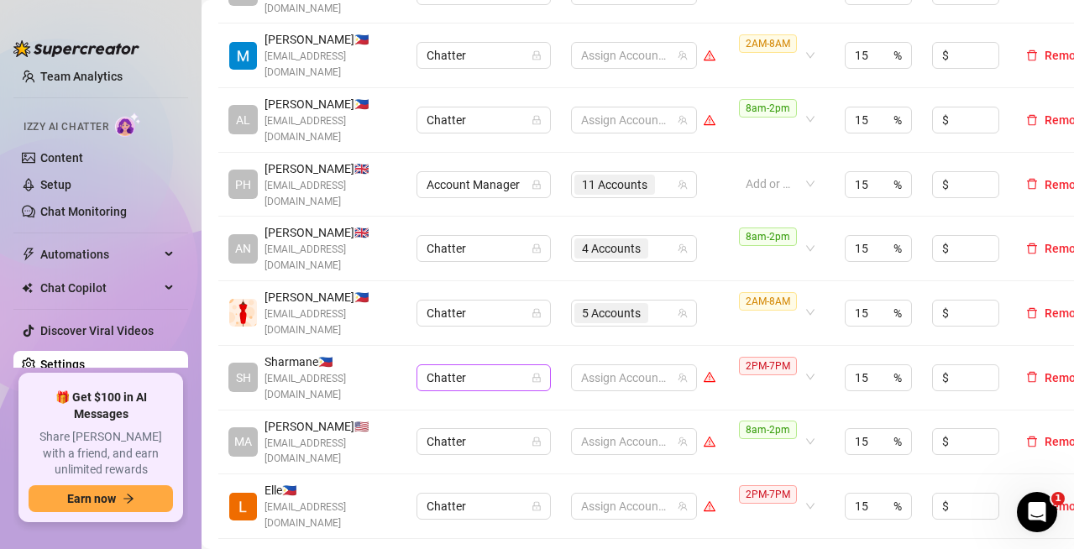
scroll to position [715, 0]
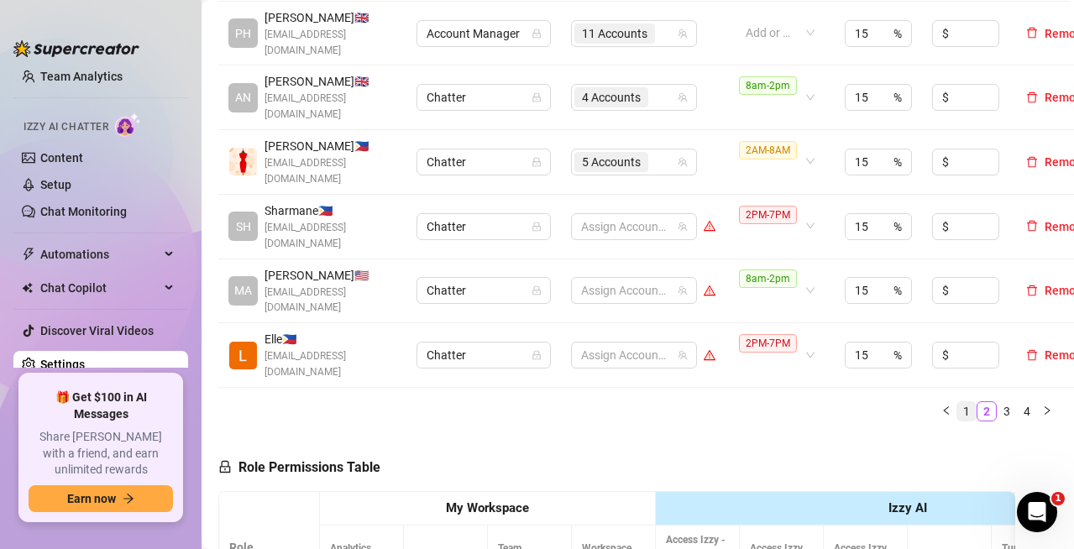
click at [957, 402] on link "1" at bounding box center [966, 411] width 18 height 18
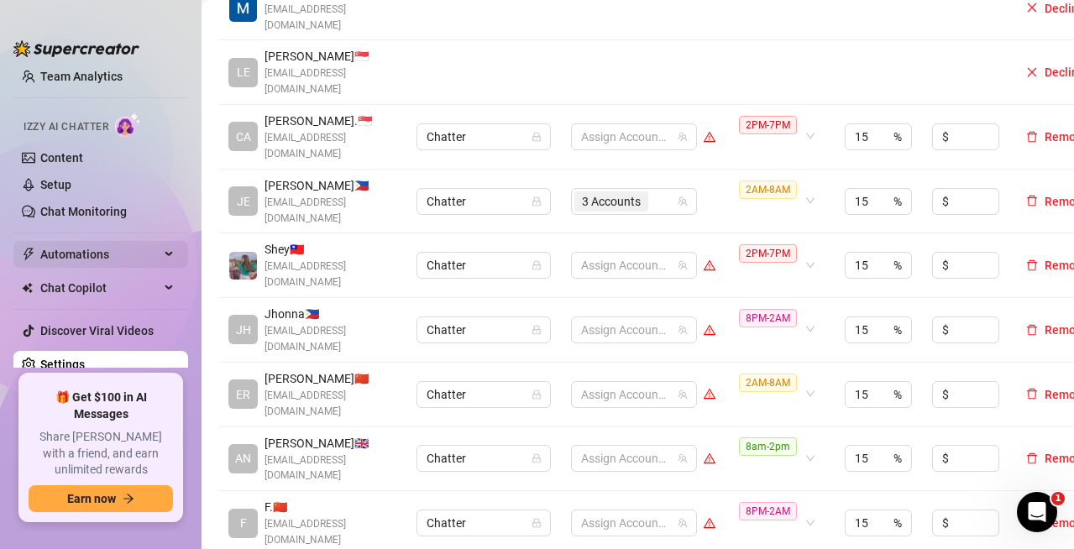
scroll to position [379, 0]
